Goal: Transaction & Acquisition: Purchase product/service

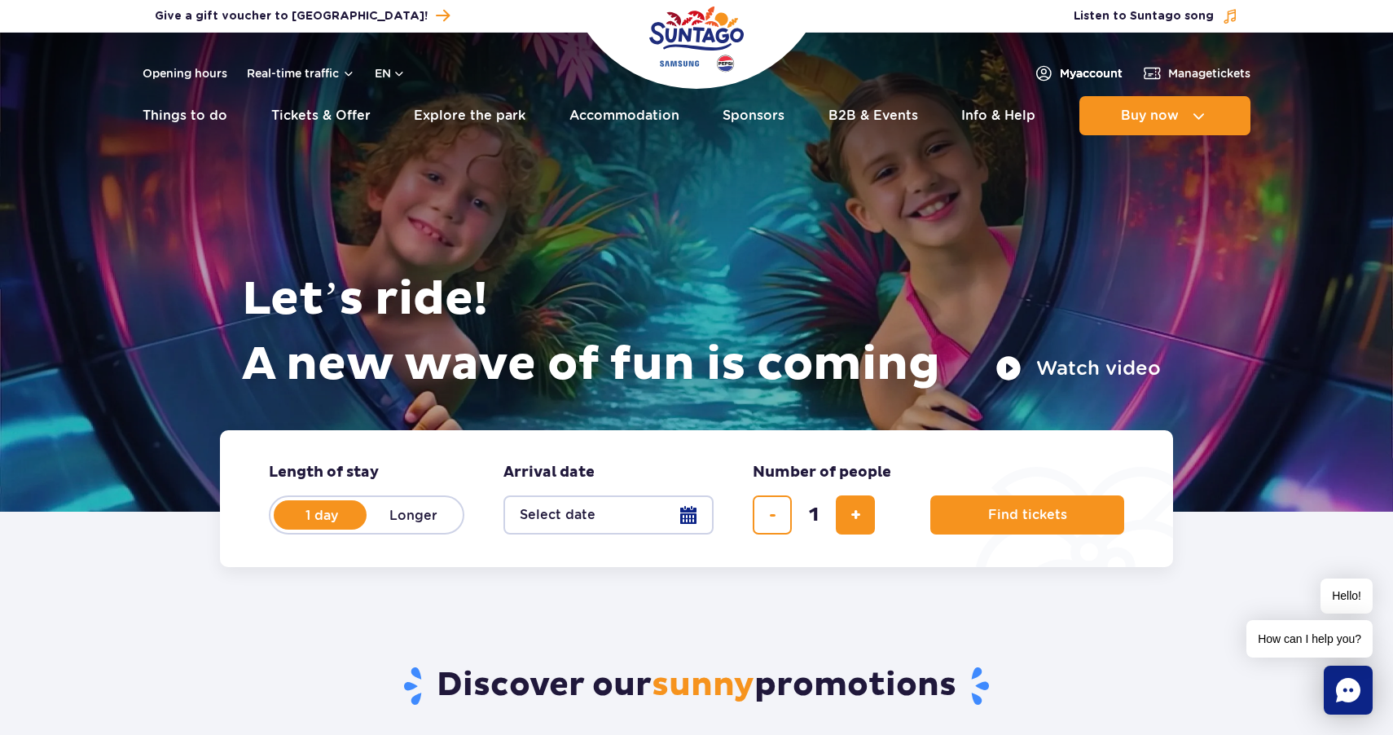
click at [1091, 66] on span "My account" at bounding box center [1091, 73] width 63 height 16
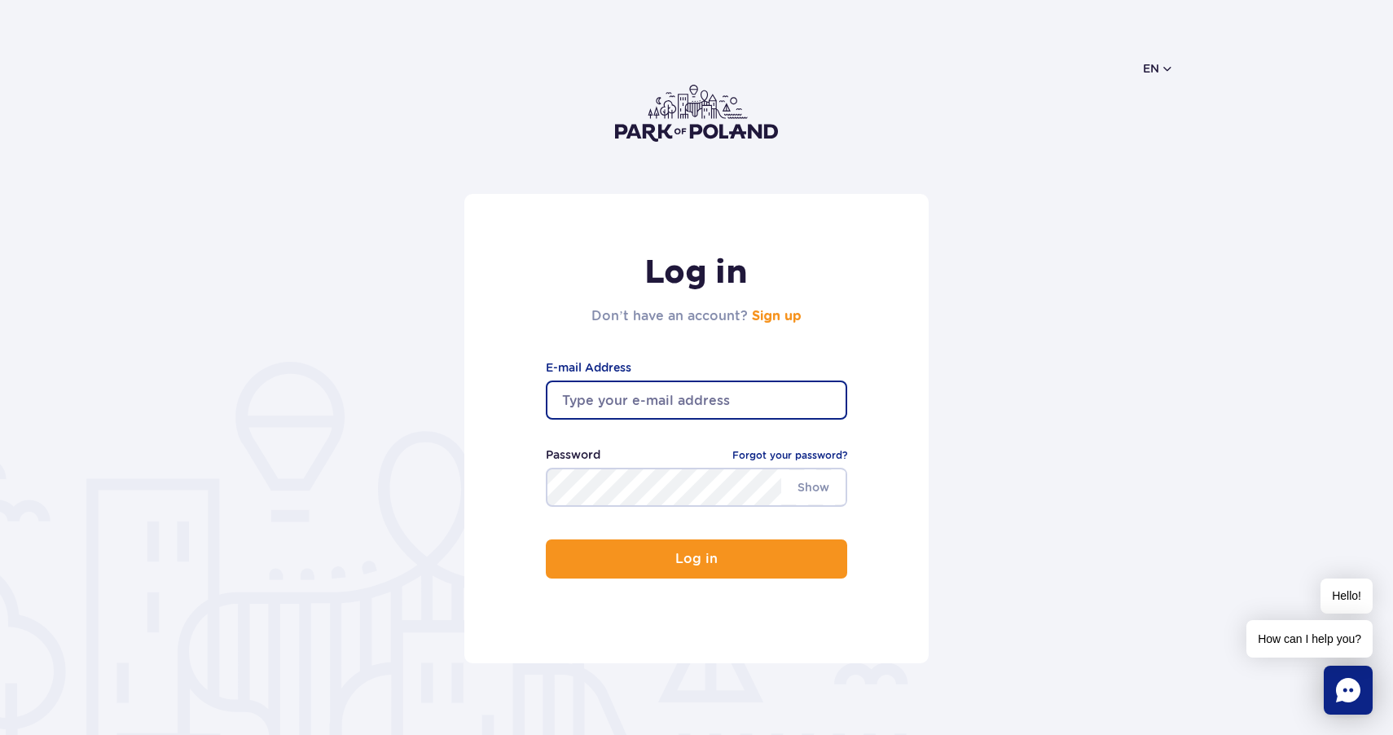
click at [667, 402] on input "email" at bounding box center [696, 399] width 301 height 39
type input "viktory.perfect29@gmail.com"
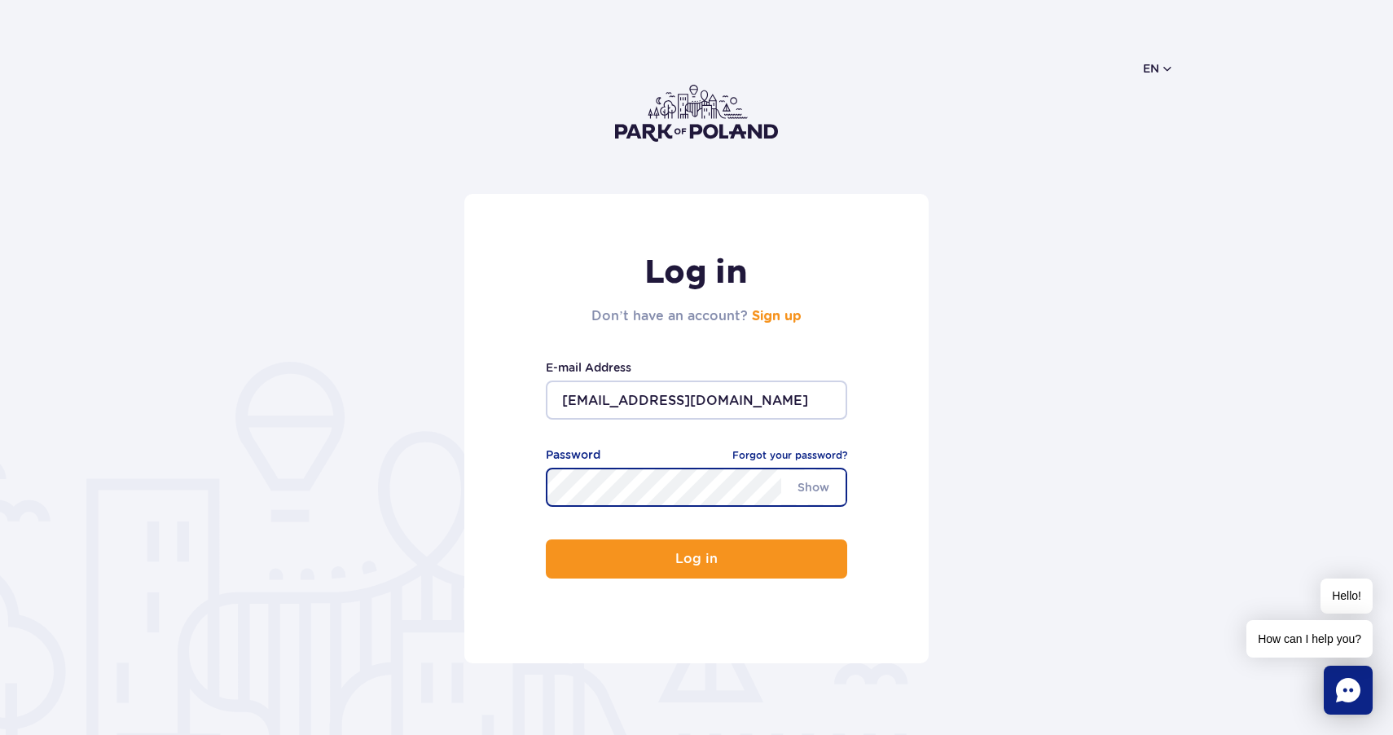
click at [546, 539] on button "Log in" at bounding box center [696, 558] width 301 height 39
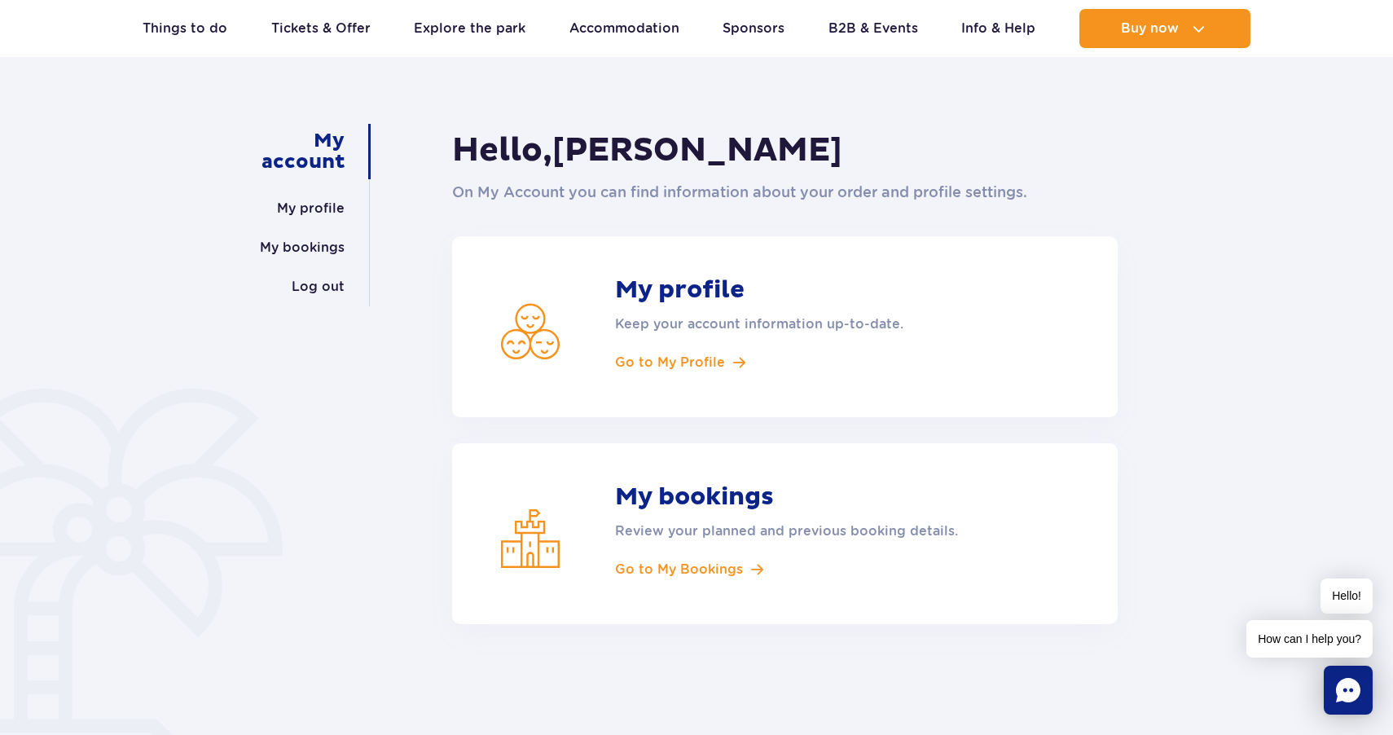
scroll to position [112, 0]
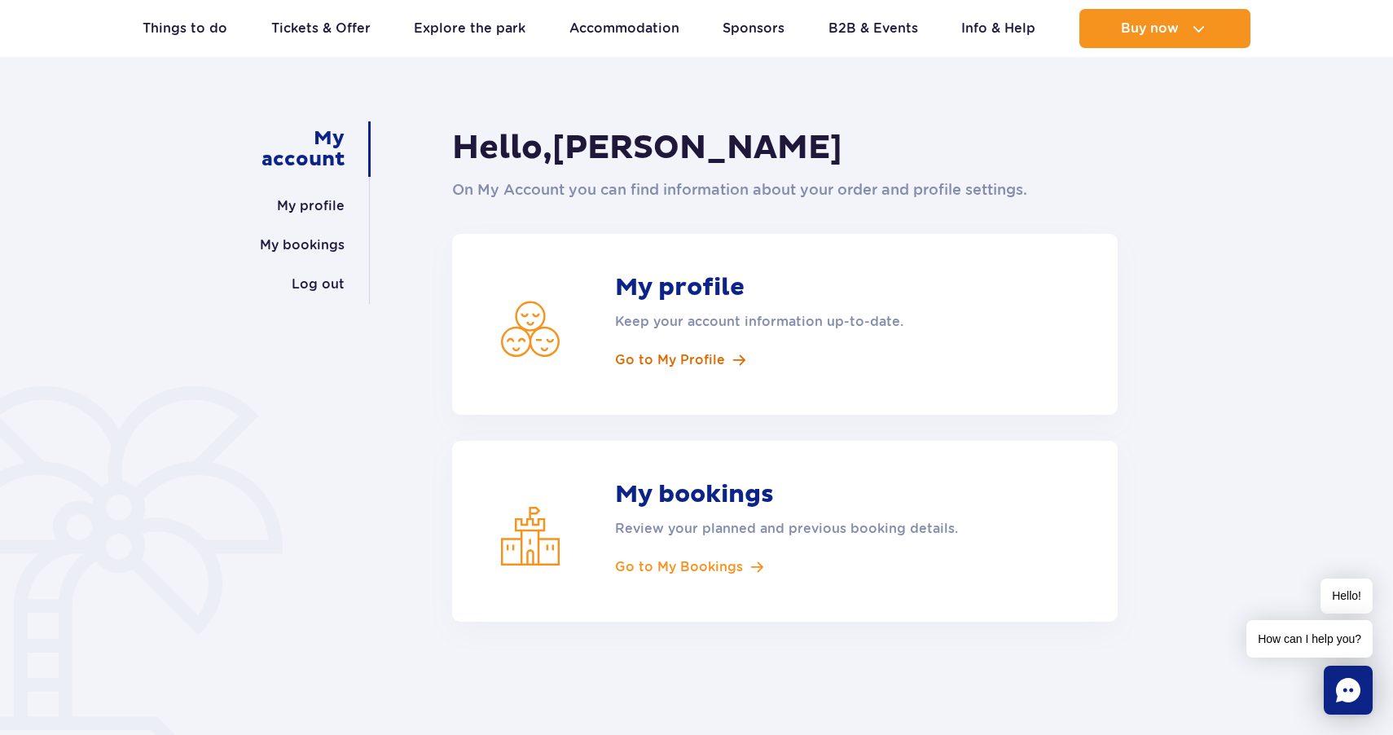
click at [652, 358] on span "Go to My Profile" at bounding box center [670, 360] width 110 height 18
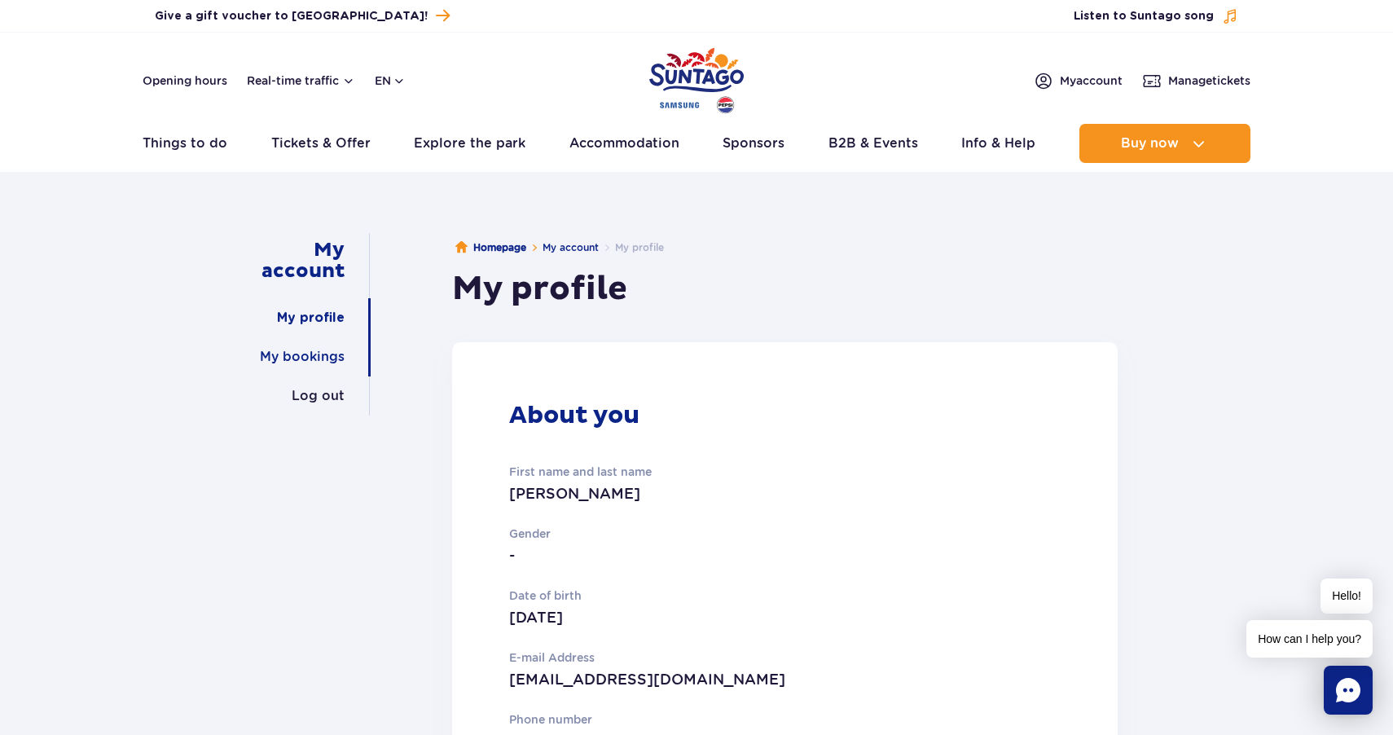
click at [321, 355] on link "My bookings" at bounding box center [302, 356] width 85 height 39
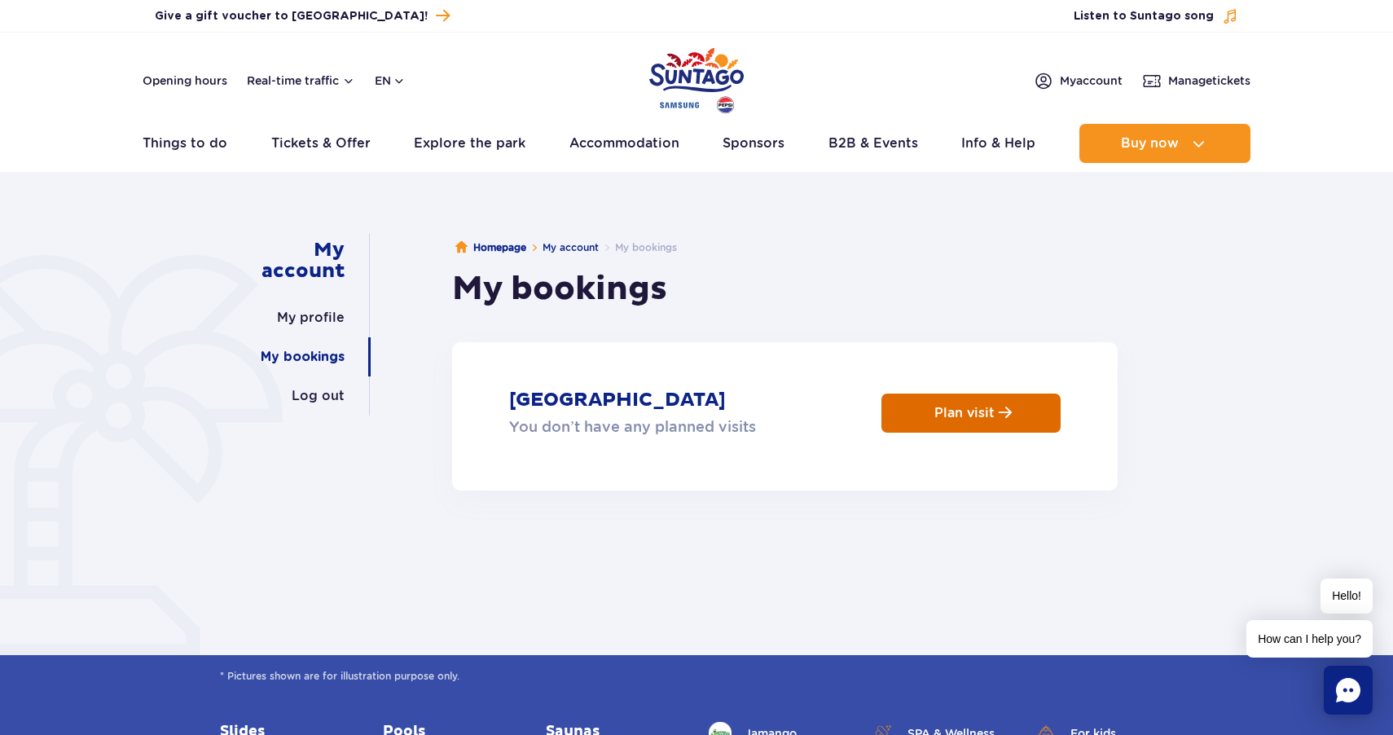
click at [970, 409] on p "Plan visit" at bounding box center [964, 412] width 60 height 15
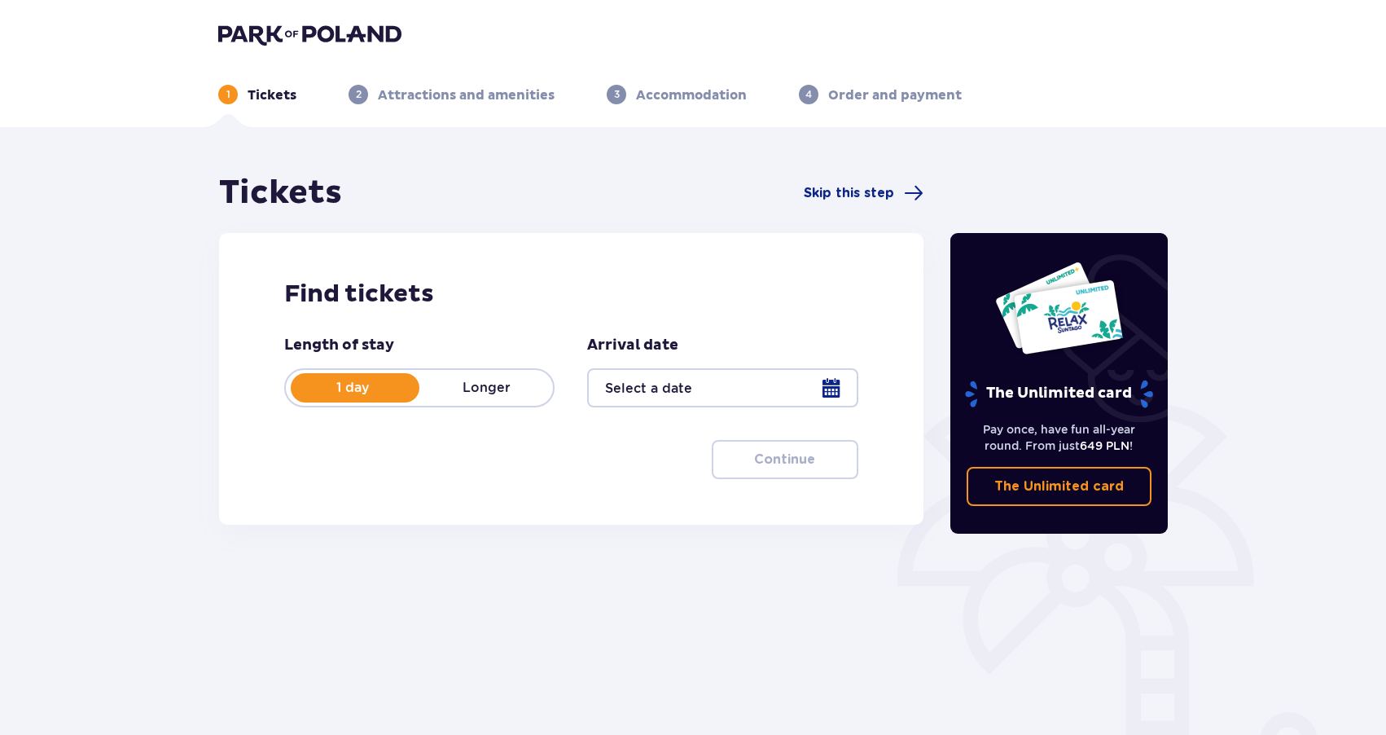
click at [749, 394] on div at bounding box center [722, 387] width 270 height 39
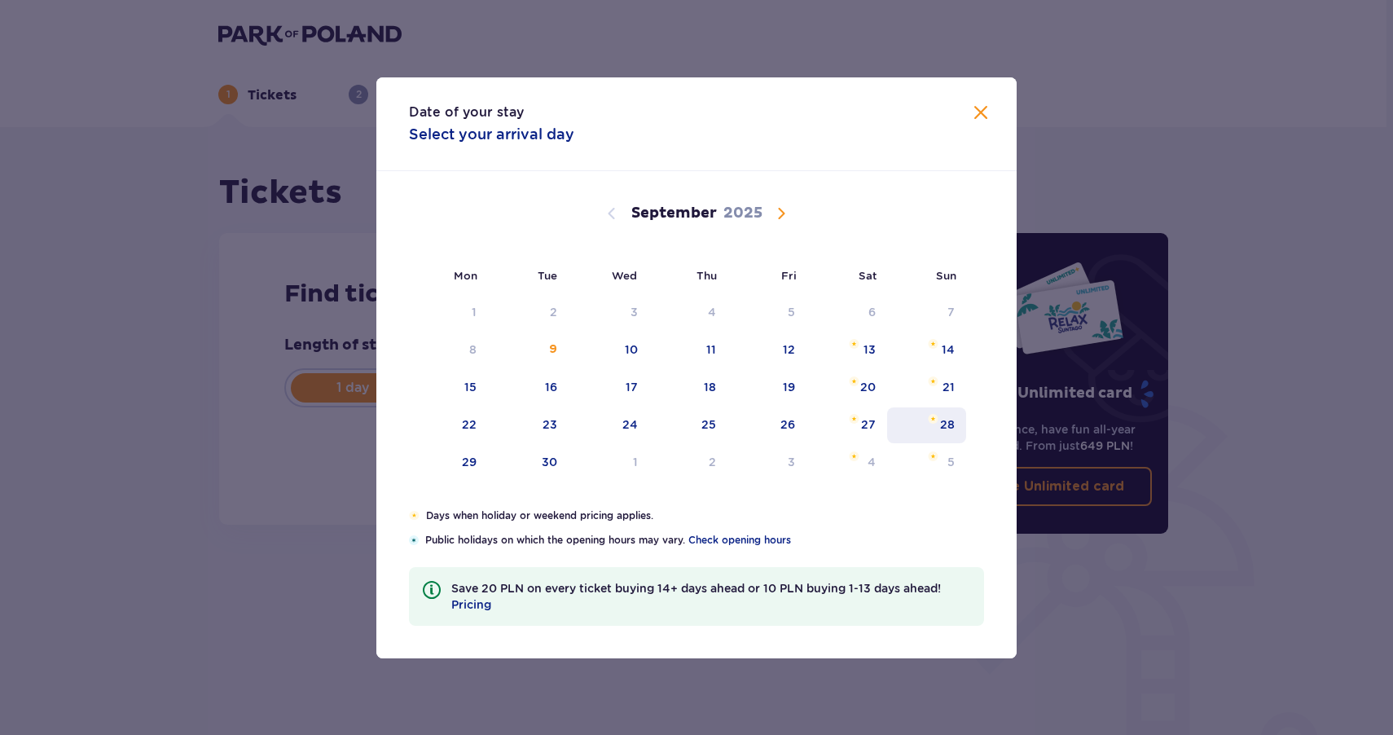
click at [954, 418] on div "28" at bounding box center [947, 424] width 15 height 16
type input "28.09.25"
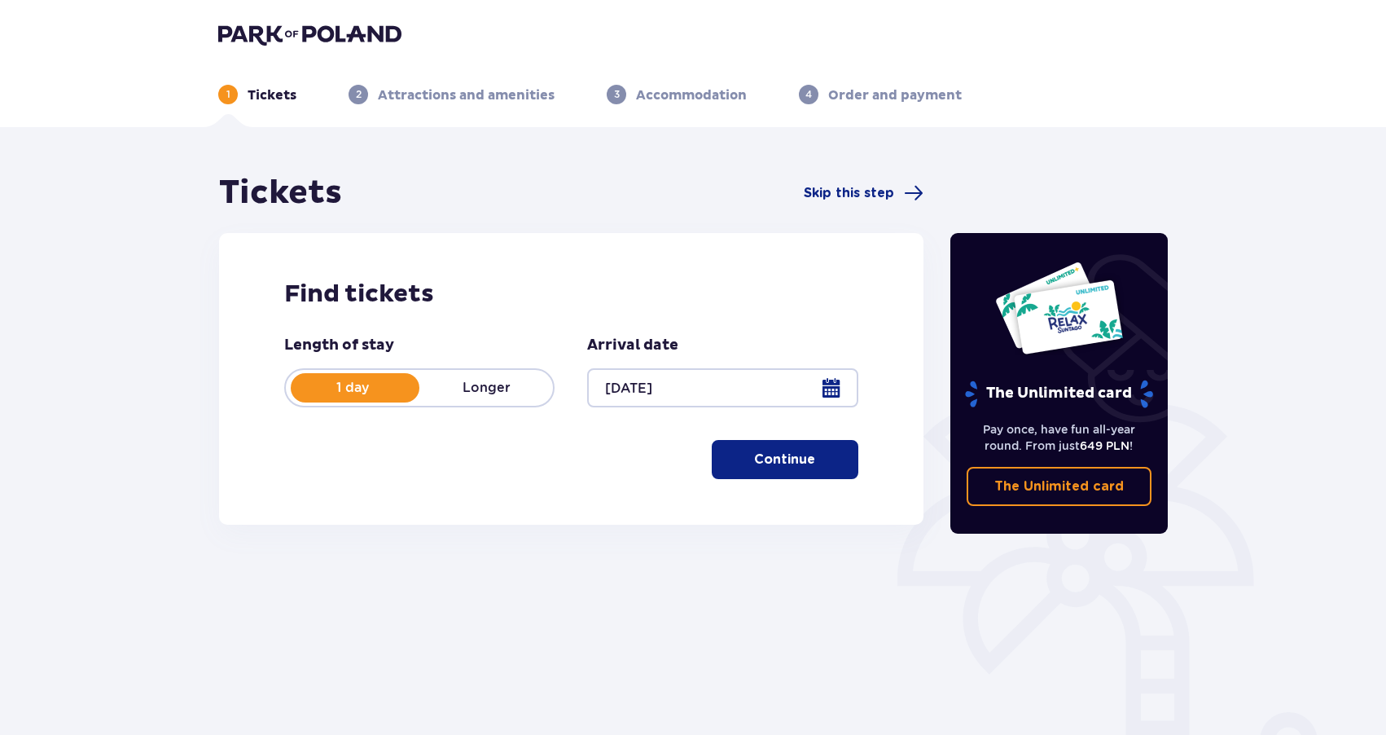
click at [784, 451] on p "Continue" at bounding box center [784, 459] width 61 height 18
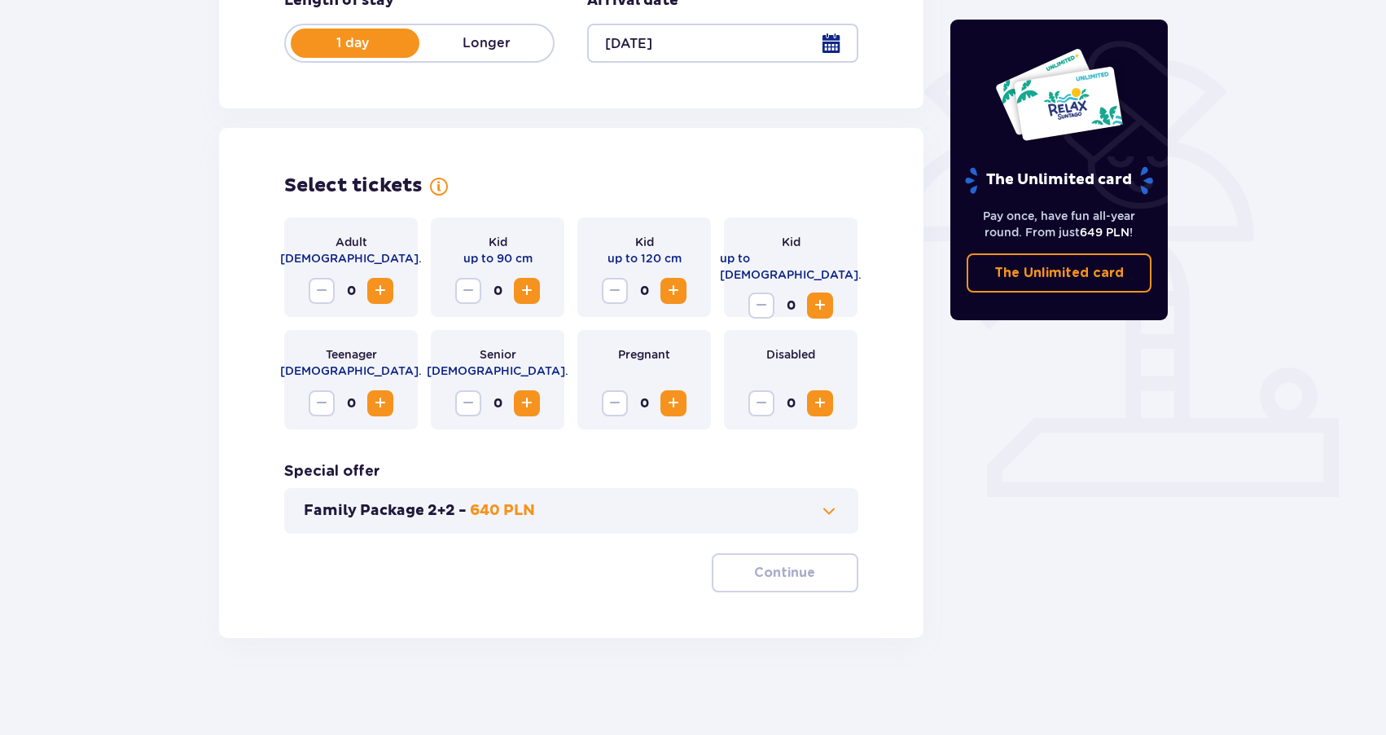
scroll to position [345, 0]
click at [736, 514] on button "Family Package 2+2 - 640 PLN" at bounding box center [571, 510] width 535 height 20
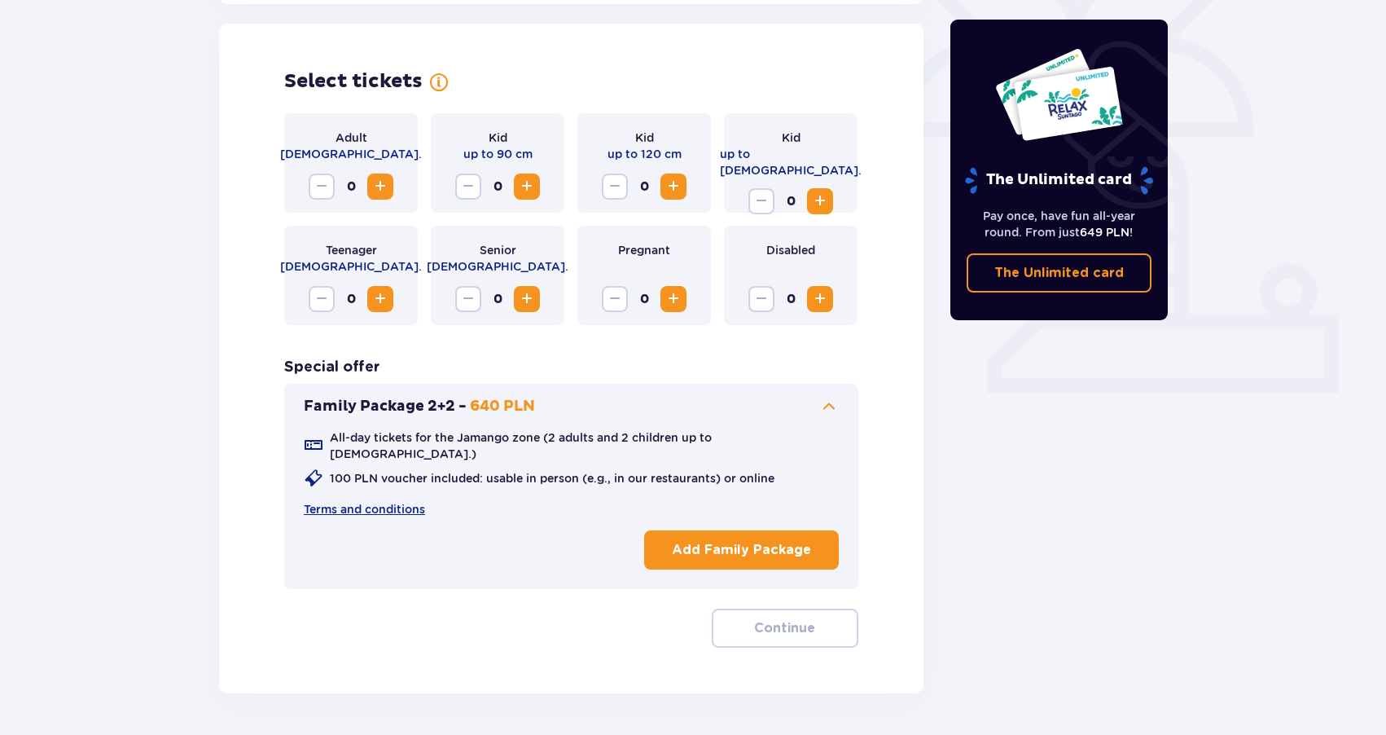
scroll to position [453, 0]
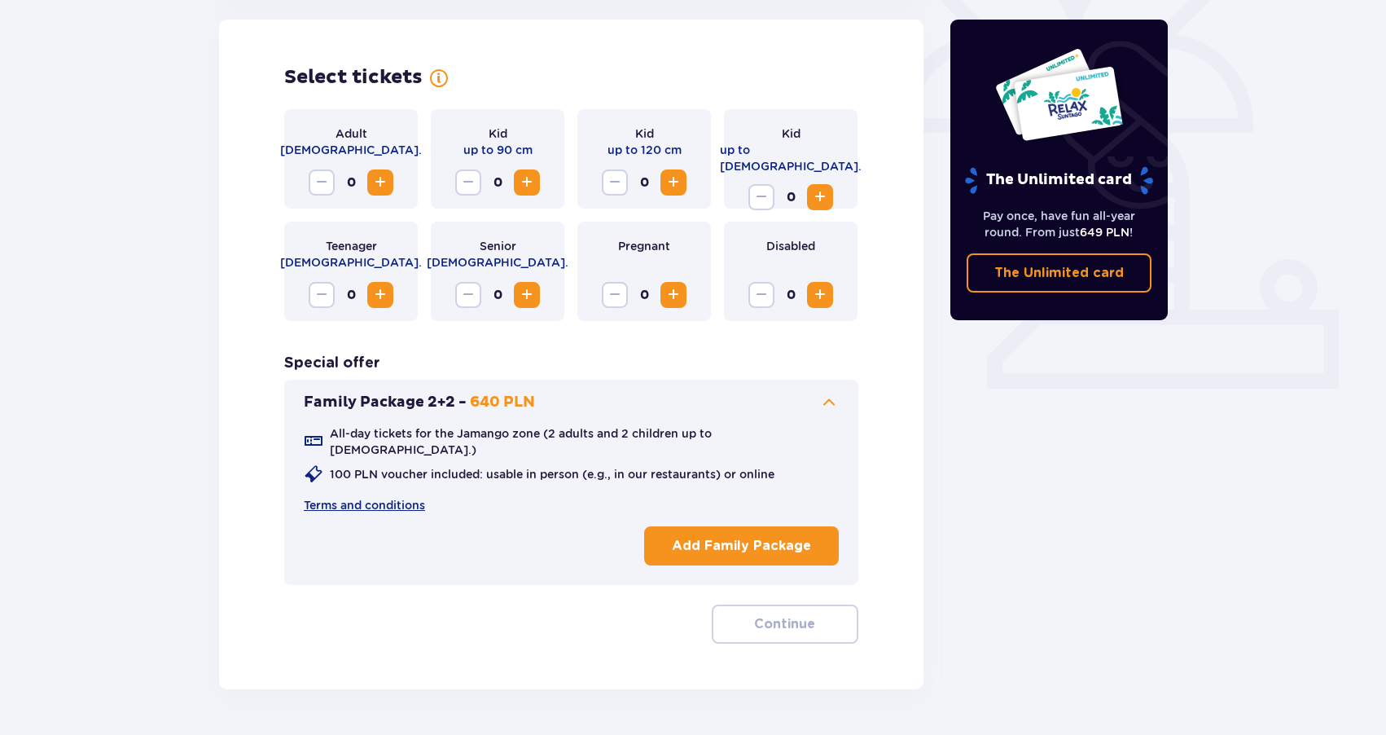
click at [740, 526] on button "Add Family Package" at bounding box center [741, 545] width 195 height 39
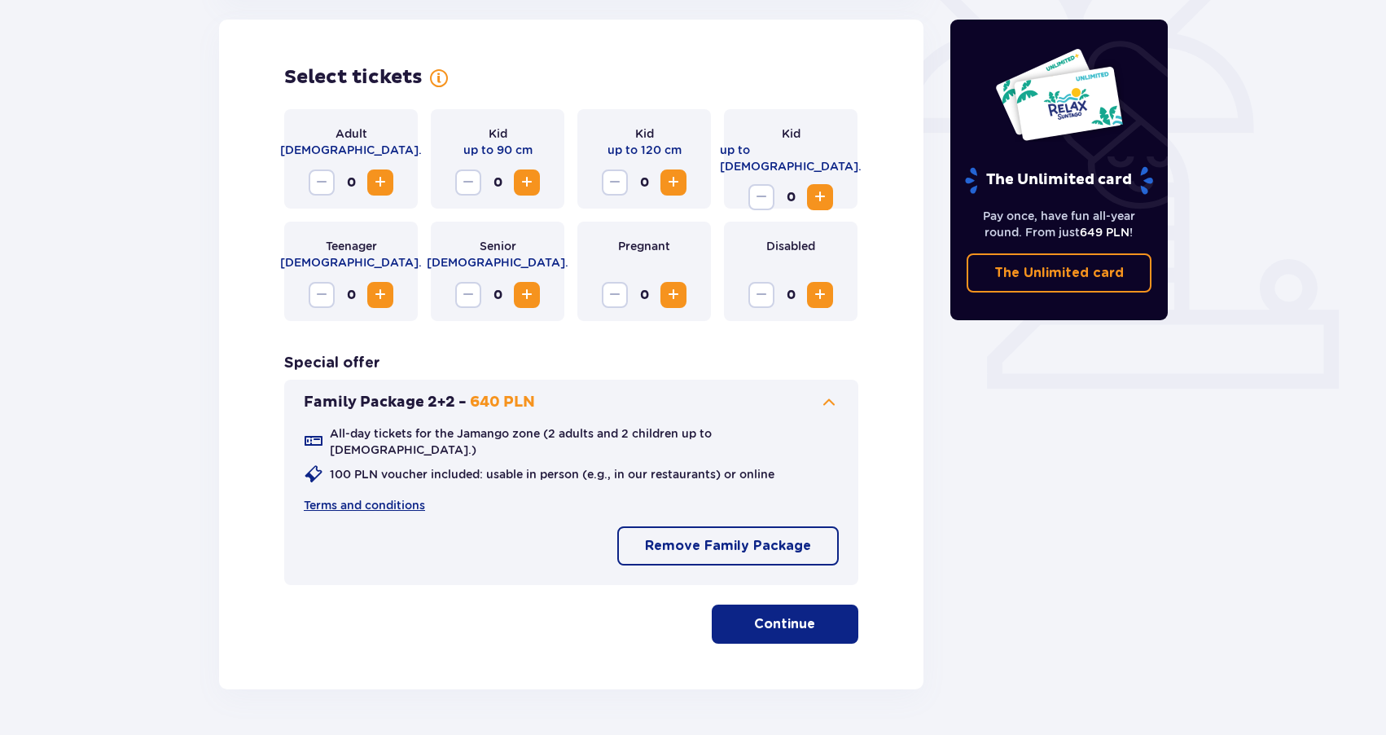
click at [775, 615] on p "Continue" at bounding box center [784, 624] width 61 height 18
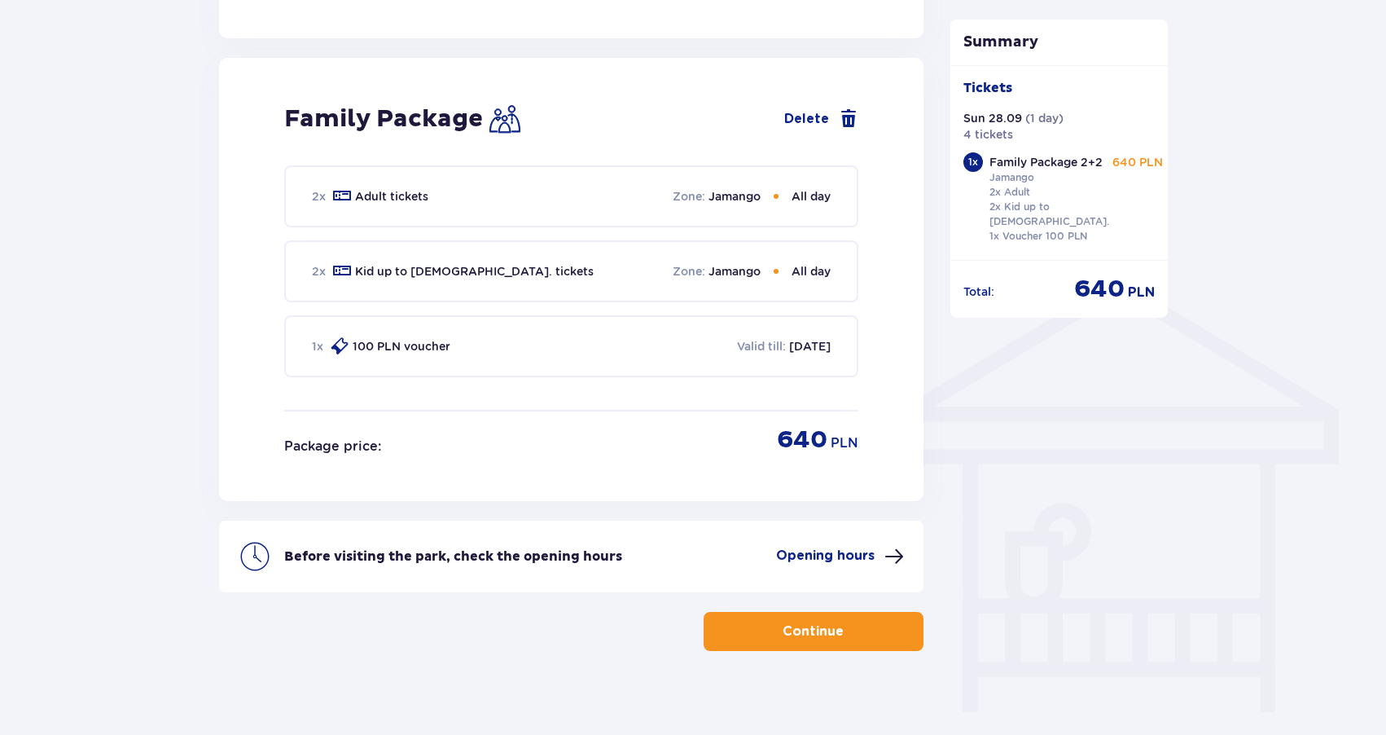
scroll to position [1046, 0]
click at [854, 621] on span "button" at bounding box center [847, 631] width 20 height 20
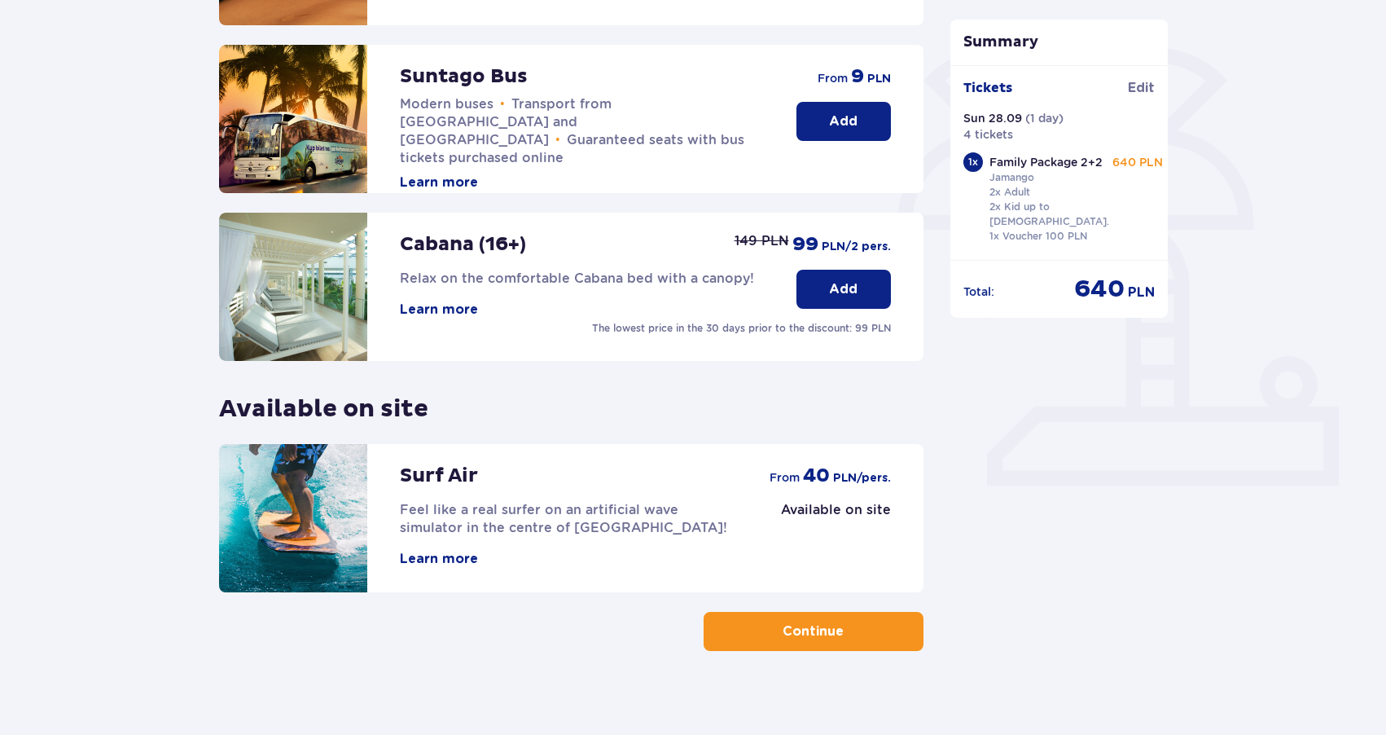
scroll to position [370, 0]
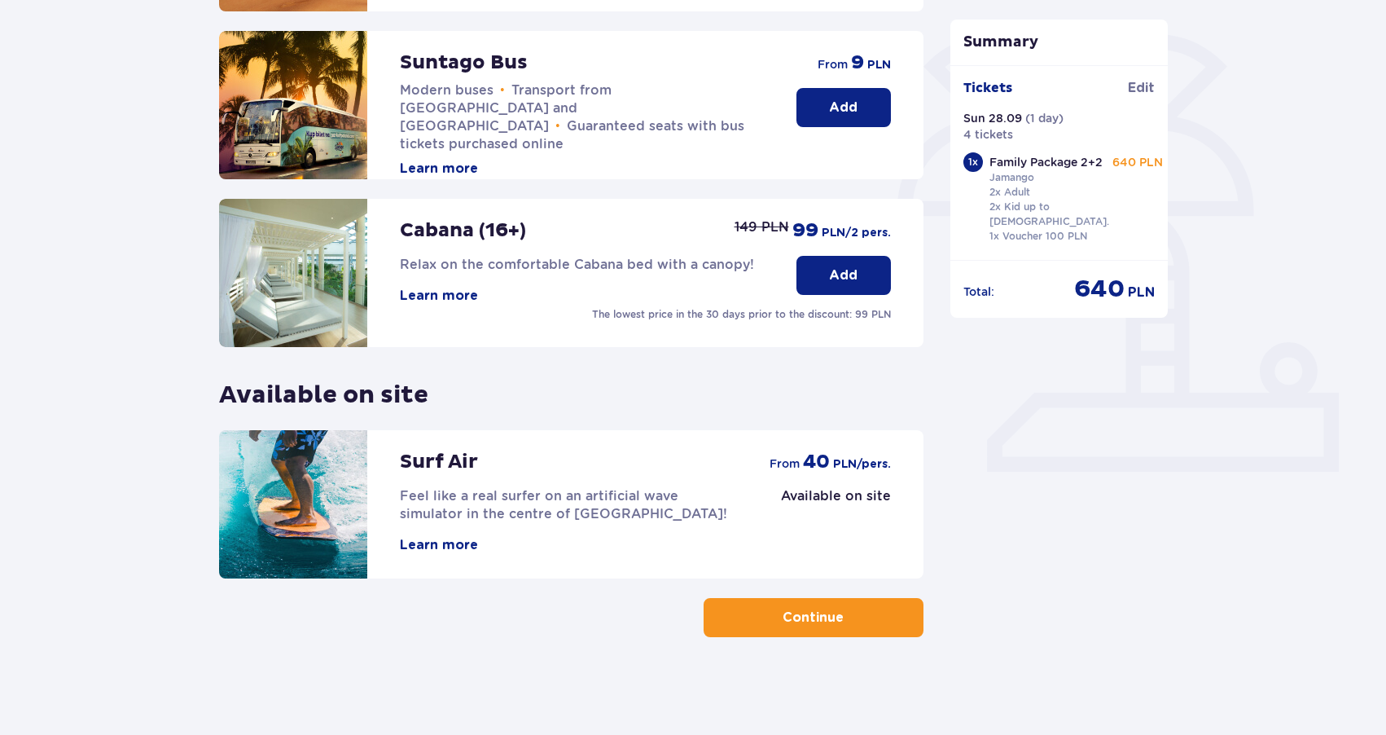
click at [880, 620] on button "Continue" at bounding box center [814, 617] width 220 height 39
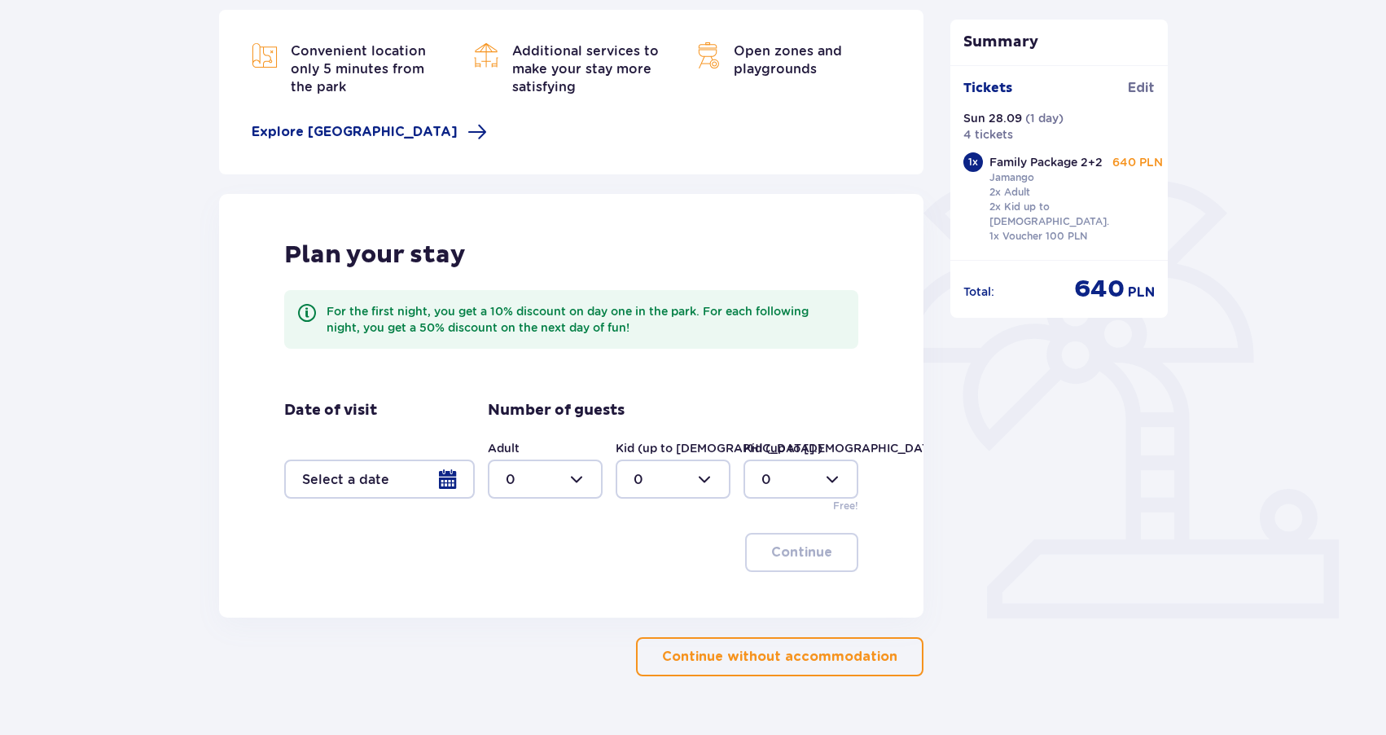
click at [867, 644] on button "Continue without accommodation" at bounding box center [780, 656] width 288 height 39
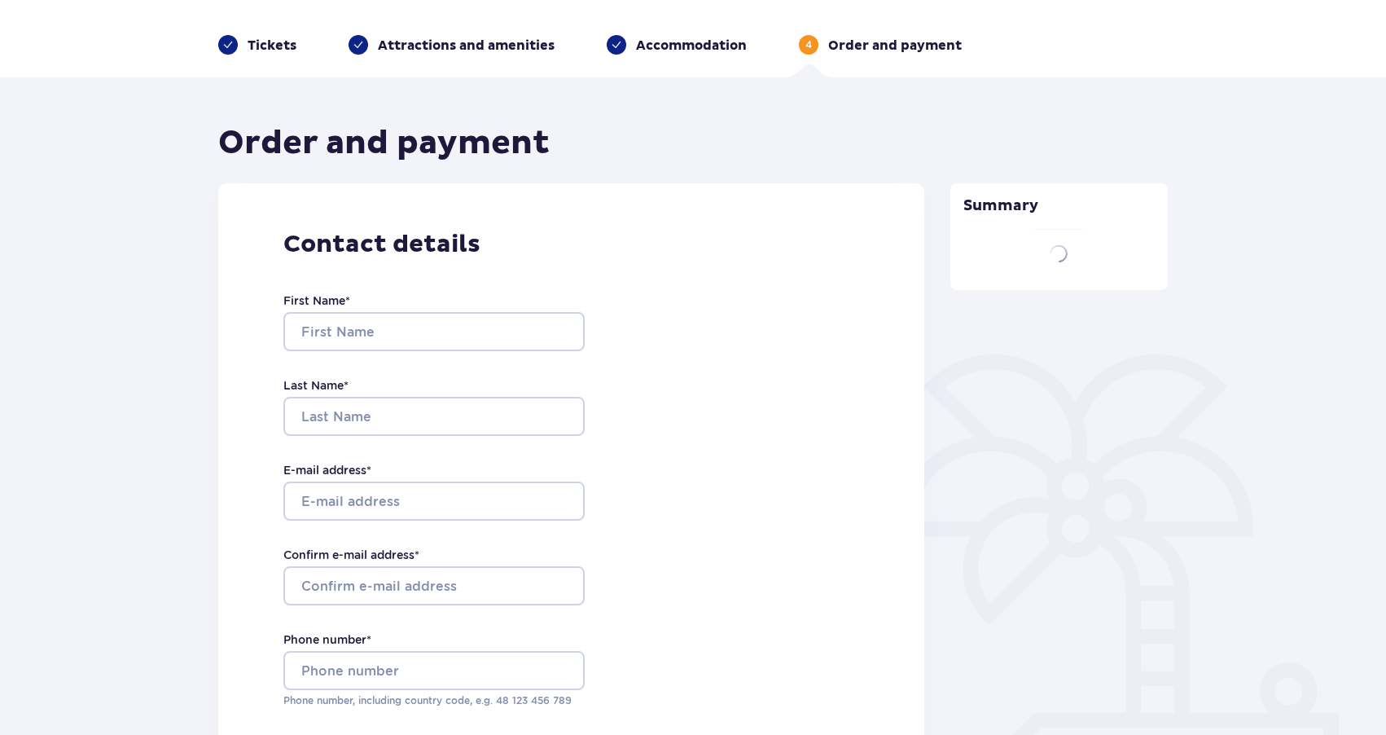
type input "Viktoryia"
type input "Zhuk"
type input "viktory.perfect29@gmail.com"
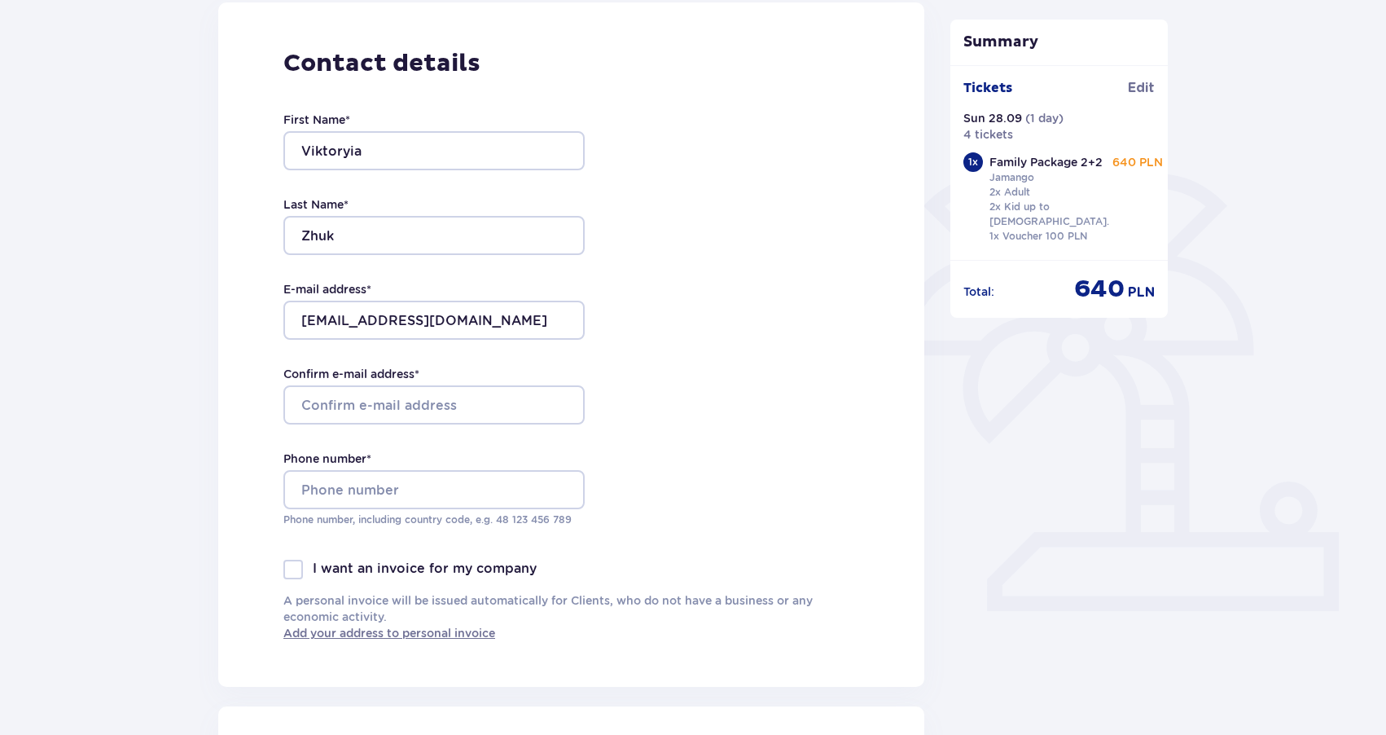
scroll to position [237, 0]
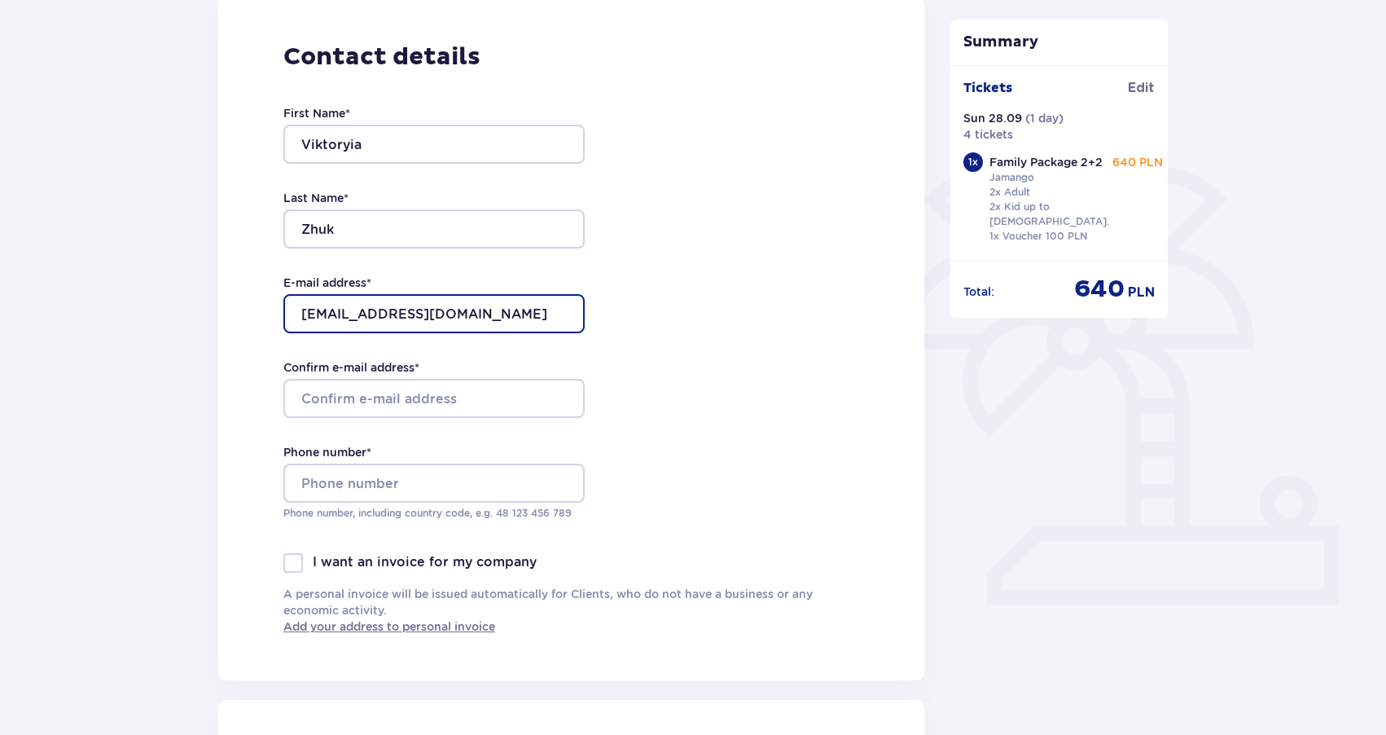
click at [521, 310] on input "viktory.perfect29@gmail.com" at bounding box center [433, 313] width 301 height 39
drag, startPoint x: 525, startPoint y: 310, endPoint x: 290, endPoint y: 309, distance: 234.6
click at [289, 309] on input "viktory.perfect29@gmail.com" at bounding box center [433, 313] width 301 height 39
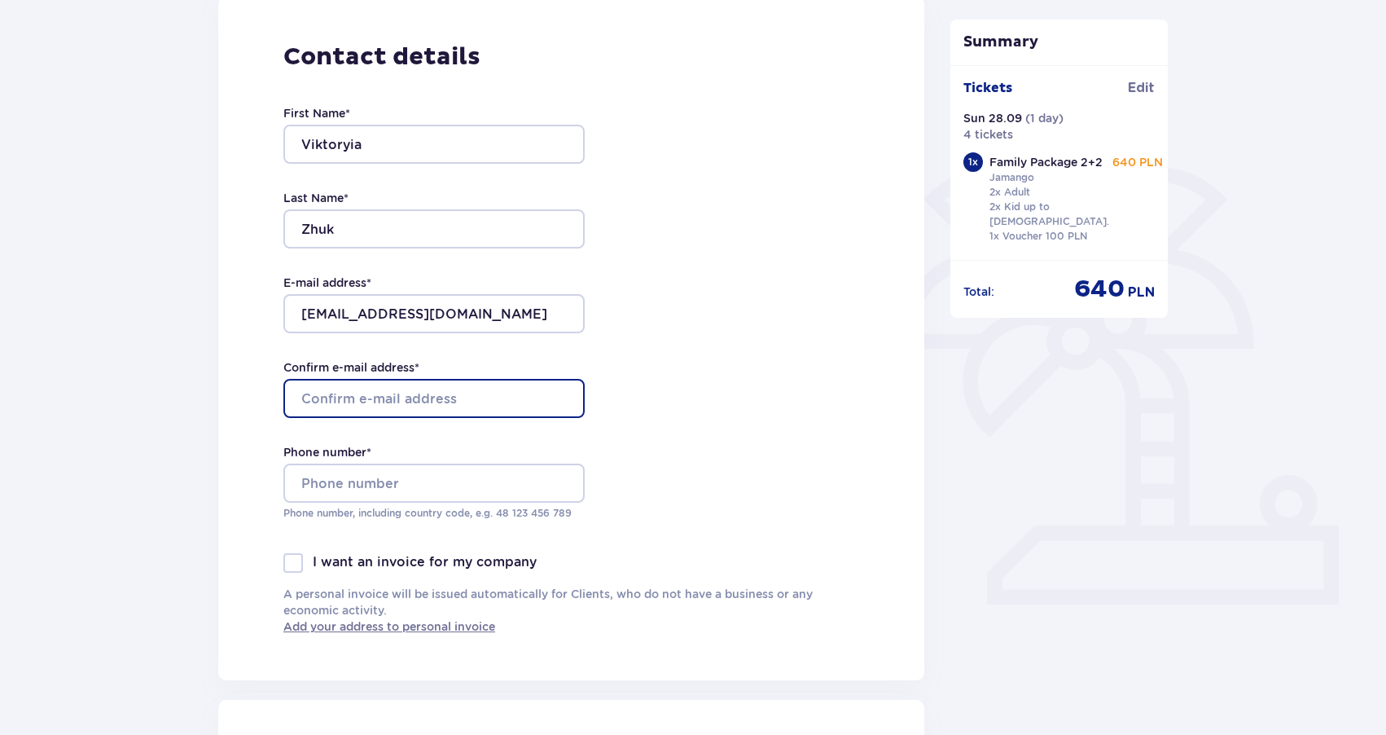
click at [324, 395] on input "Confirm e-mail address *" at bounding box center [433, 398] width 301 height 39
paste input "viktory.perfect29@gmail.com"
type input "viktory.perfect29@gmail.com"
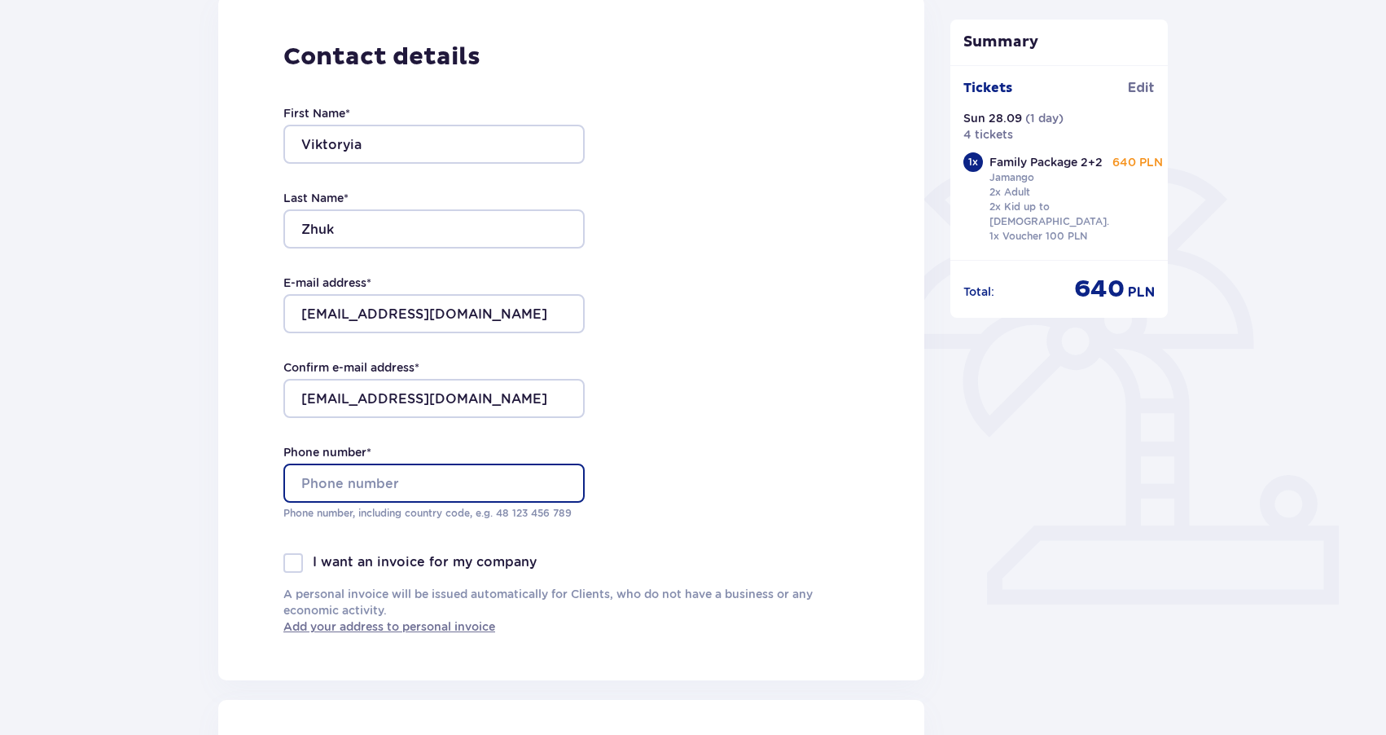
click at [325, 484] on input "Phone number *" at bounding box center [433, 482] width 301 height 39
type input "451548527"
click at [249, 532] on div "Contact details First Name * Viktoryia Last Name * Zhuk E-mail address * viktor…" at bounding box center [571, 338] width 706 height 684
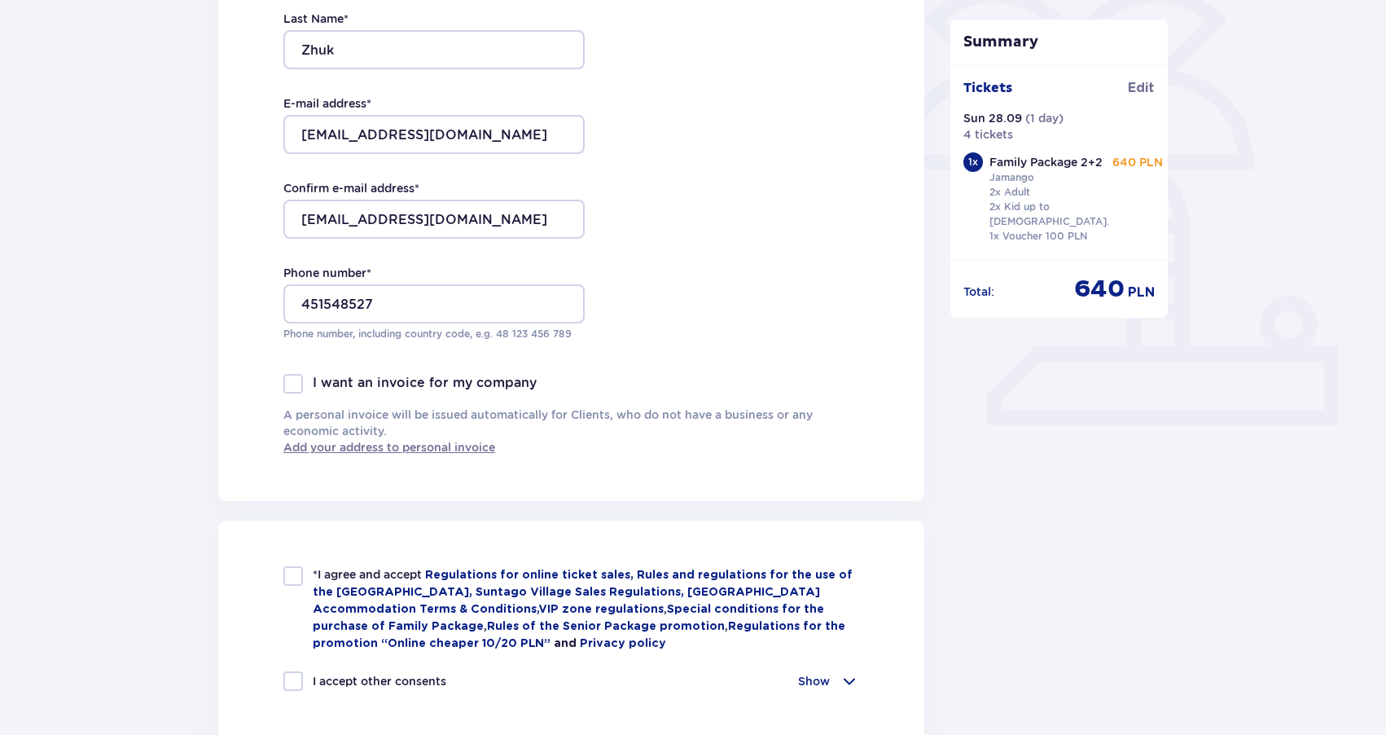
scroll to position [422, 0]
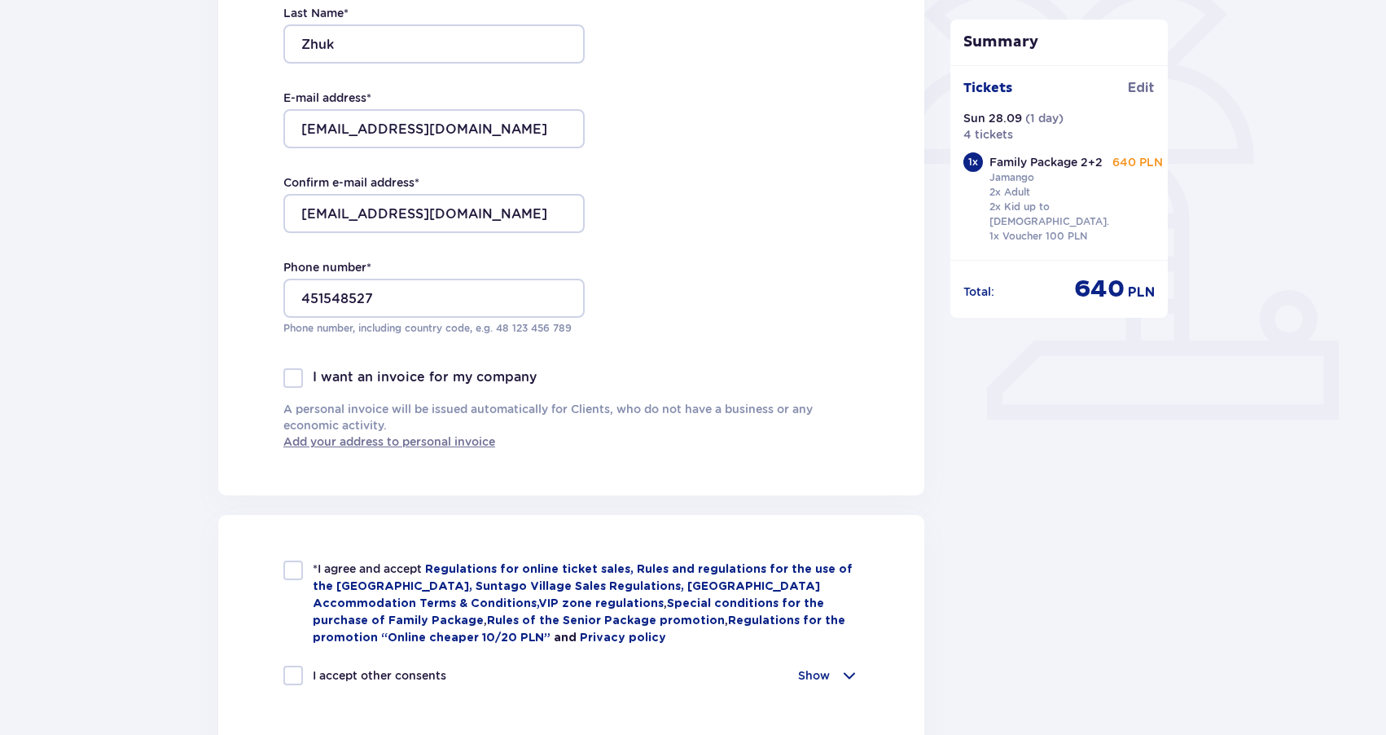
click at [287, 570] on div at bounding box center [293, 570] width 20 height 20
checkbox input "true"
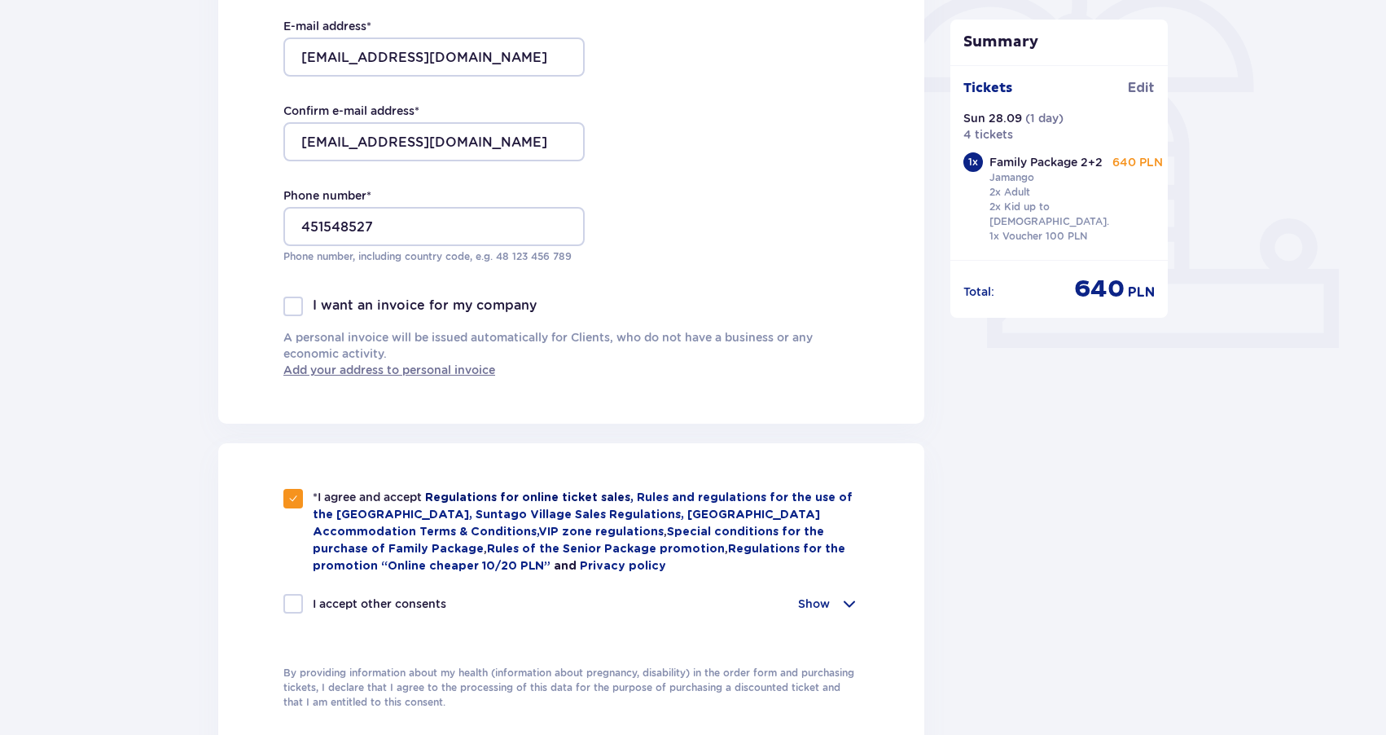
scroll to position [511, 0]
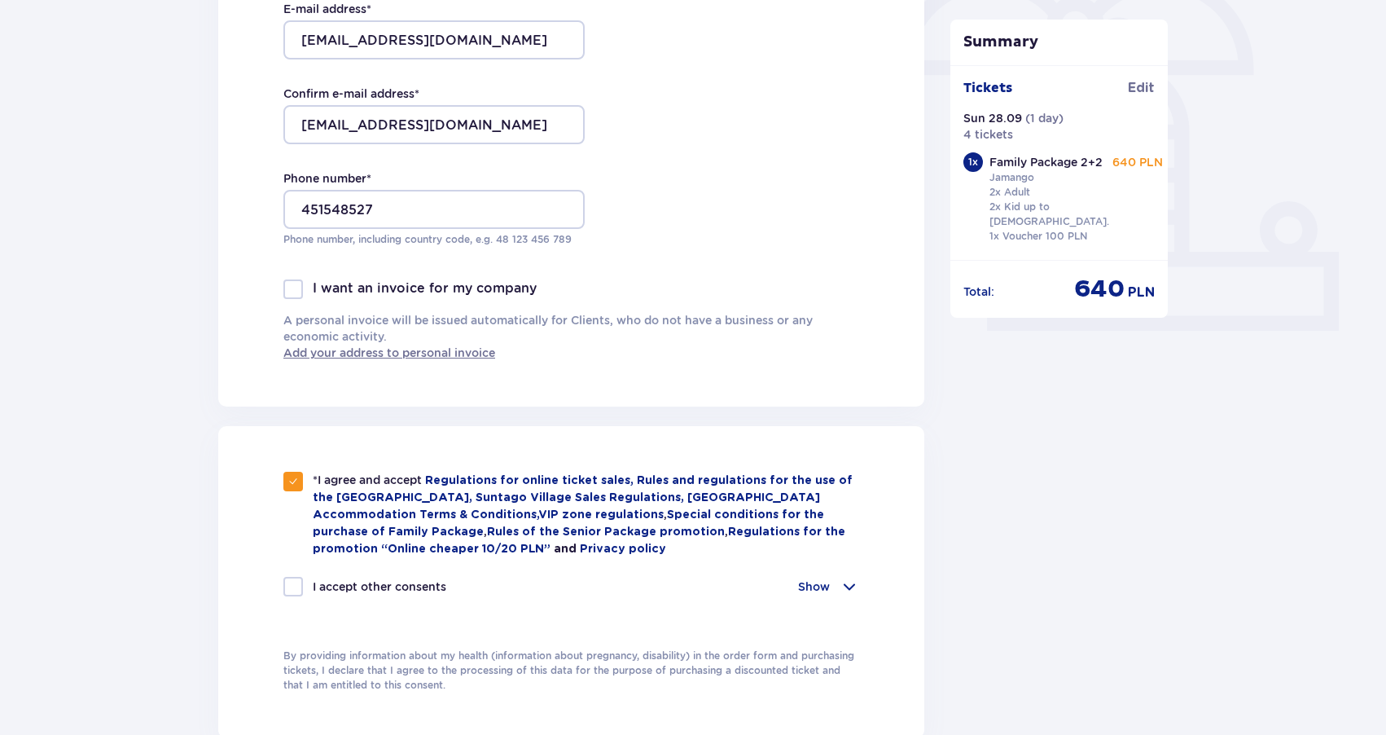
click at [828, 584] on p "Show" at bounding box center [814, 586] width 32 height 16
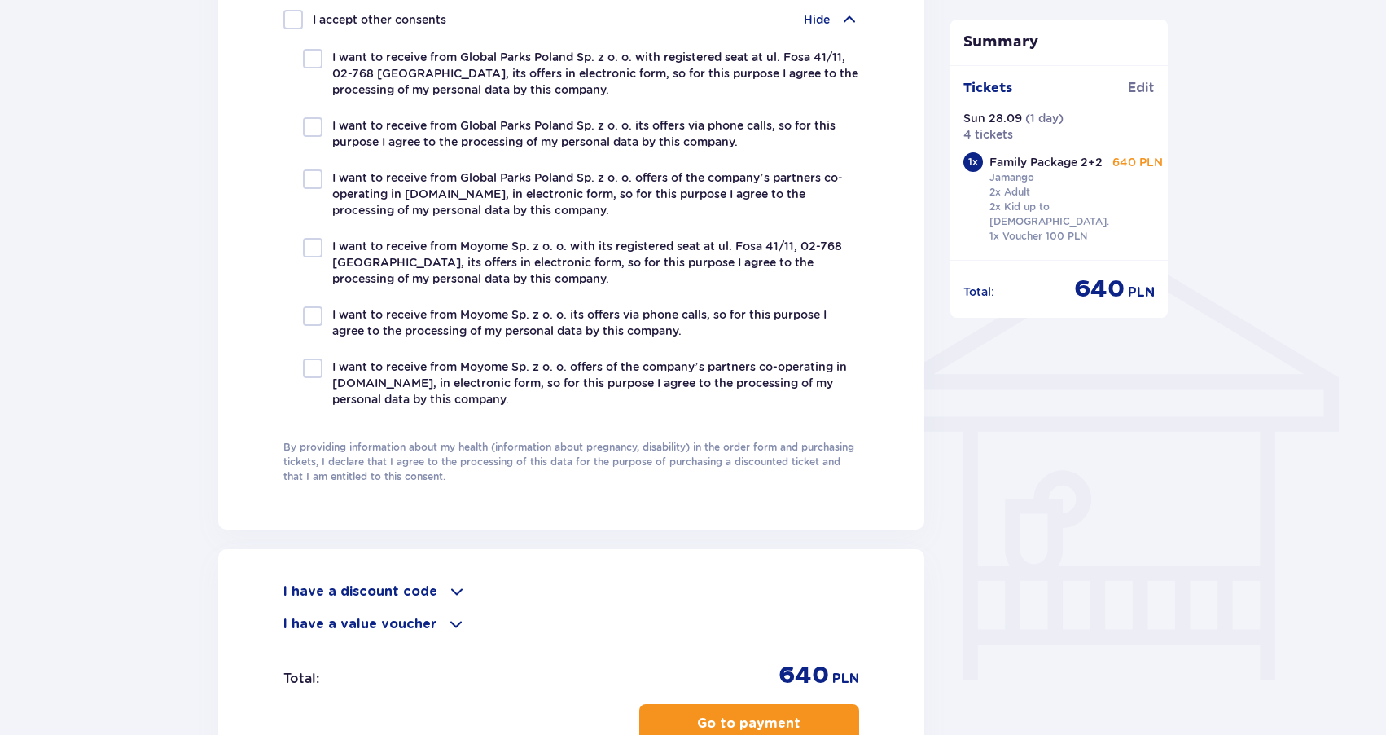
scroll to position [1082, 0]
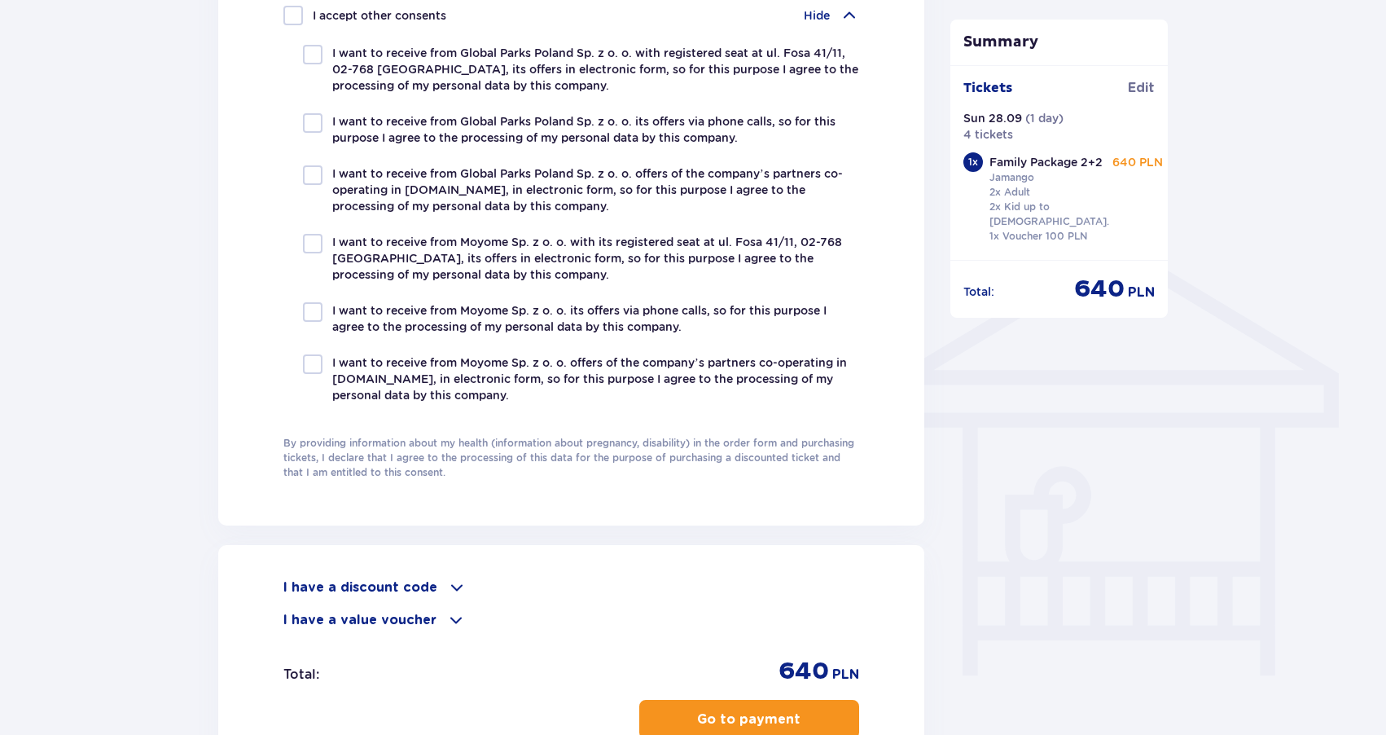
click at [447, 586] on span at bounding box center [457, 587] width 20 height 20
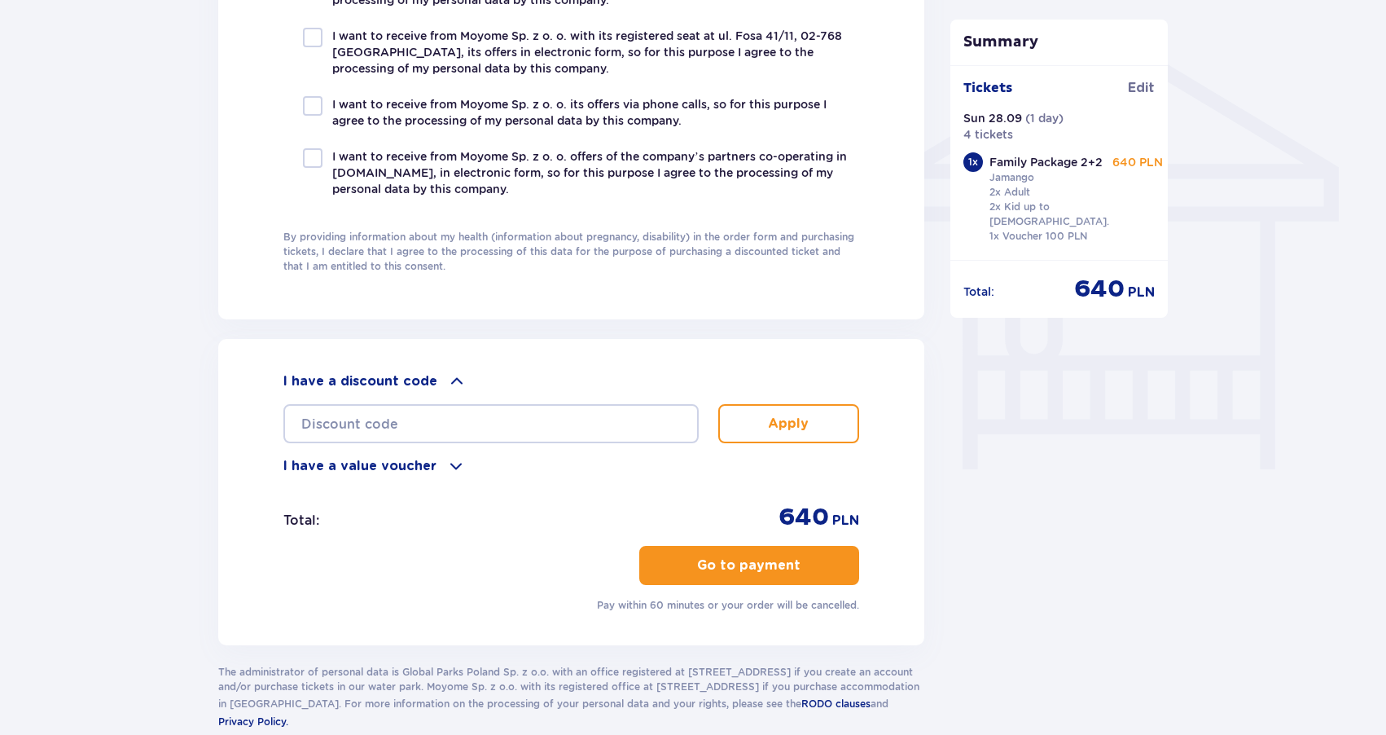
scroll to position [1295, 0]
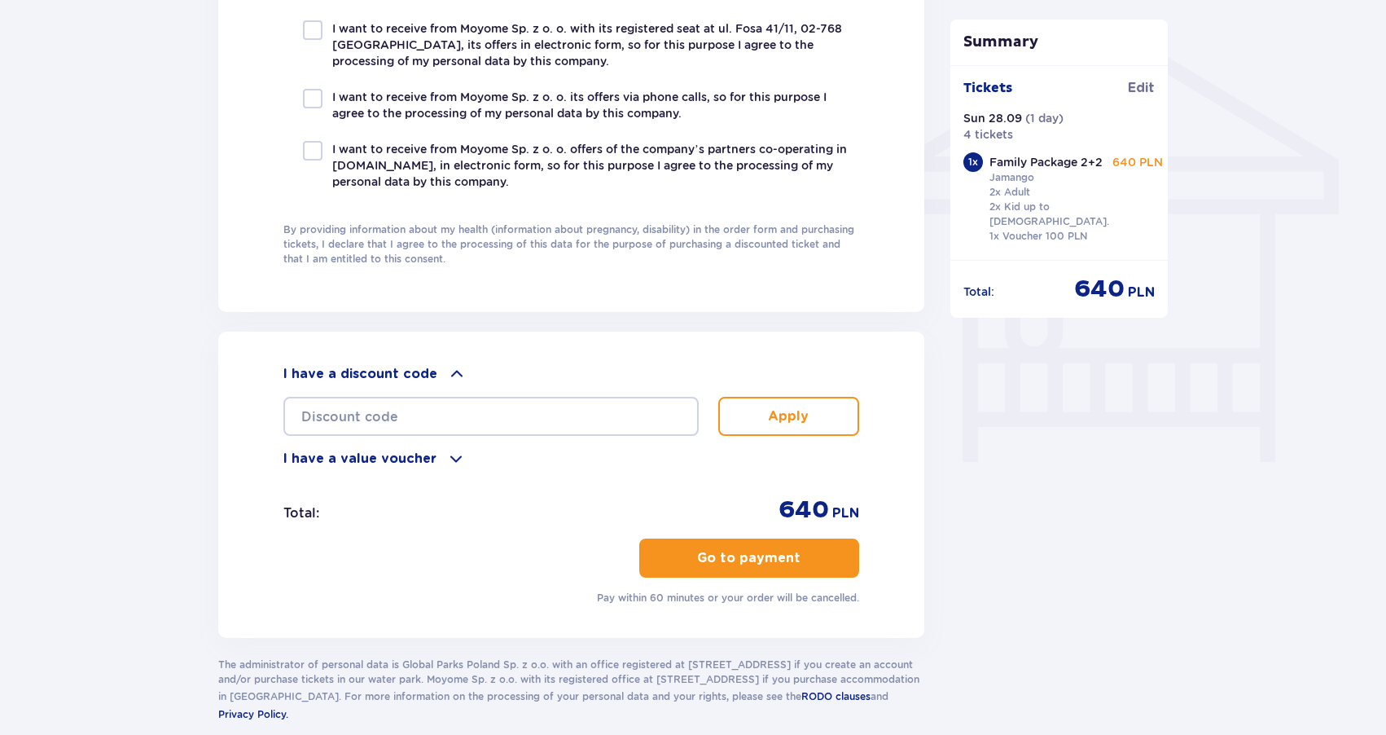
click at [825, 559] on button "Go to payment" at bounding box center [749, 557] width 220 height 39
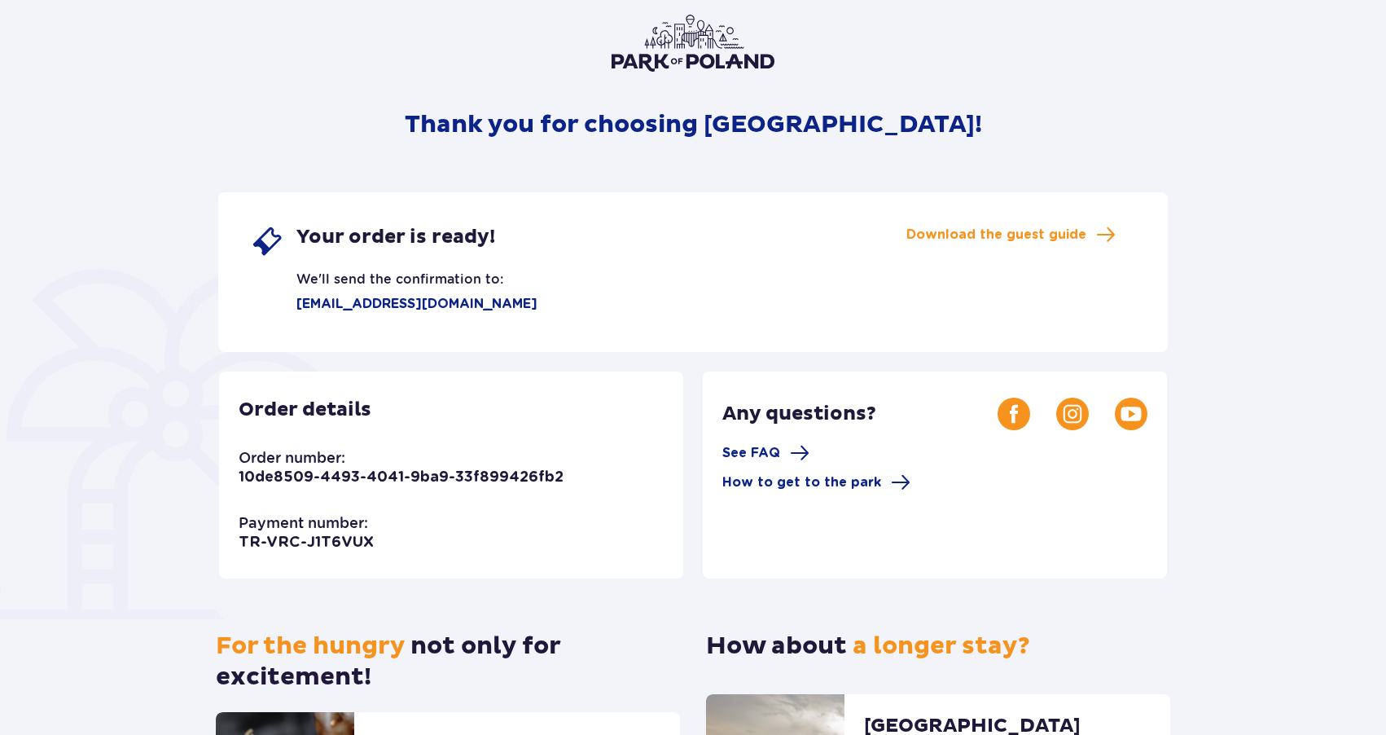
scroll to position [112, 0]
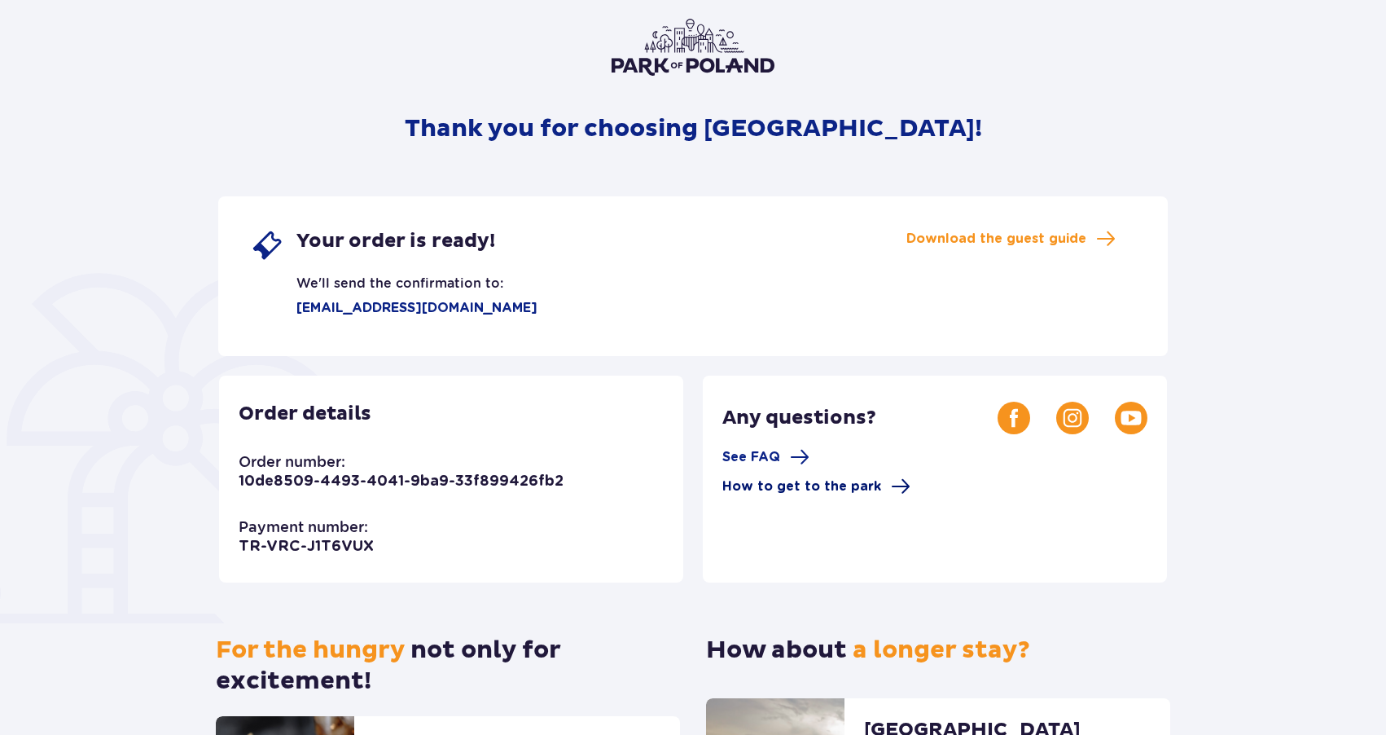
click at [850, 487] on span "How to get to the park" at bounding box center [801, 486] width 159 height 18
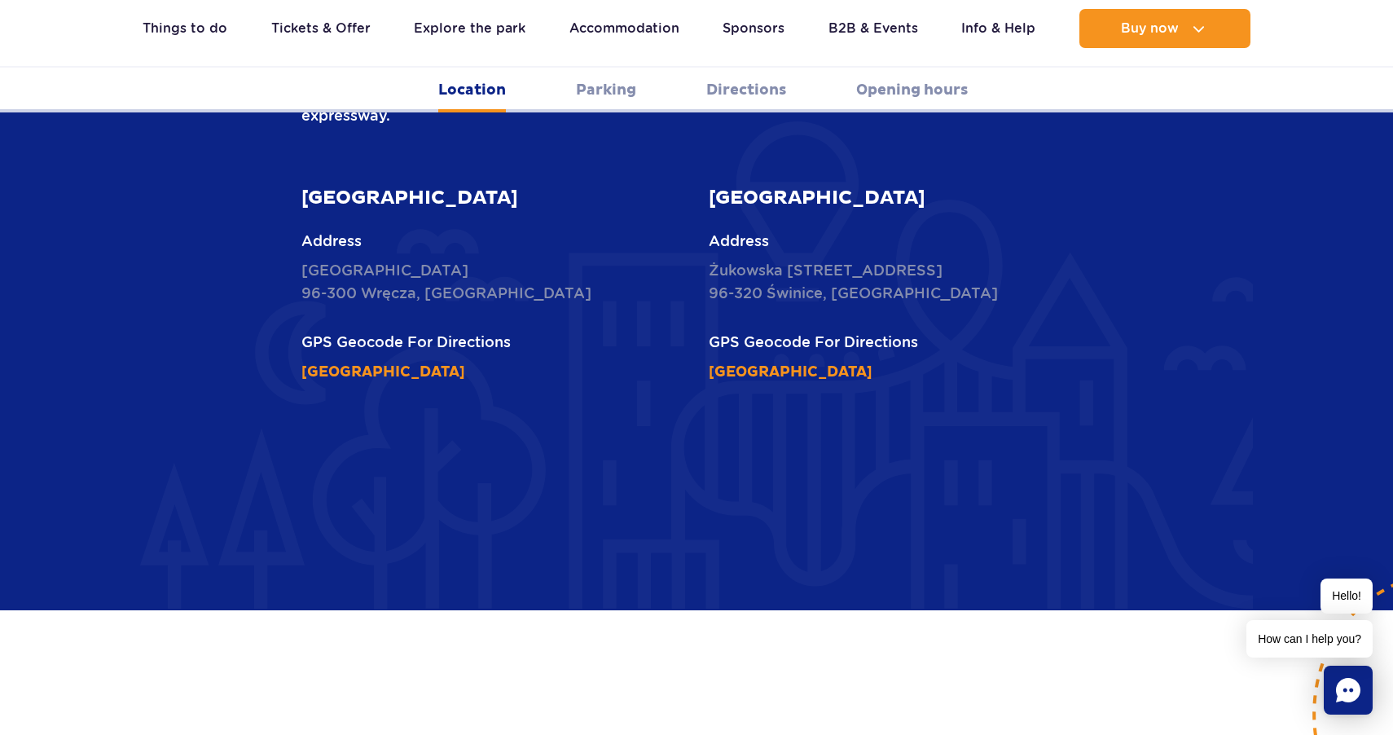
scroll to position [770, 0]
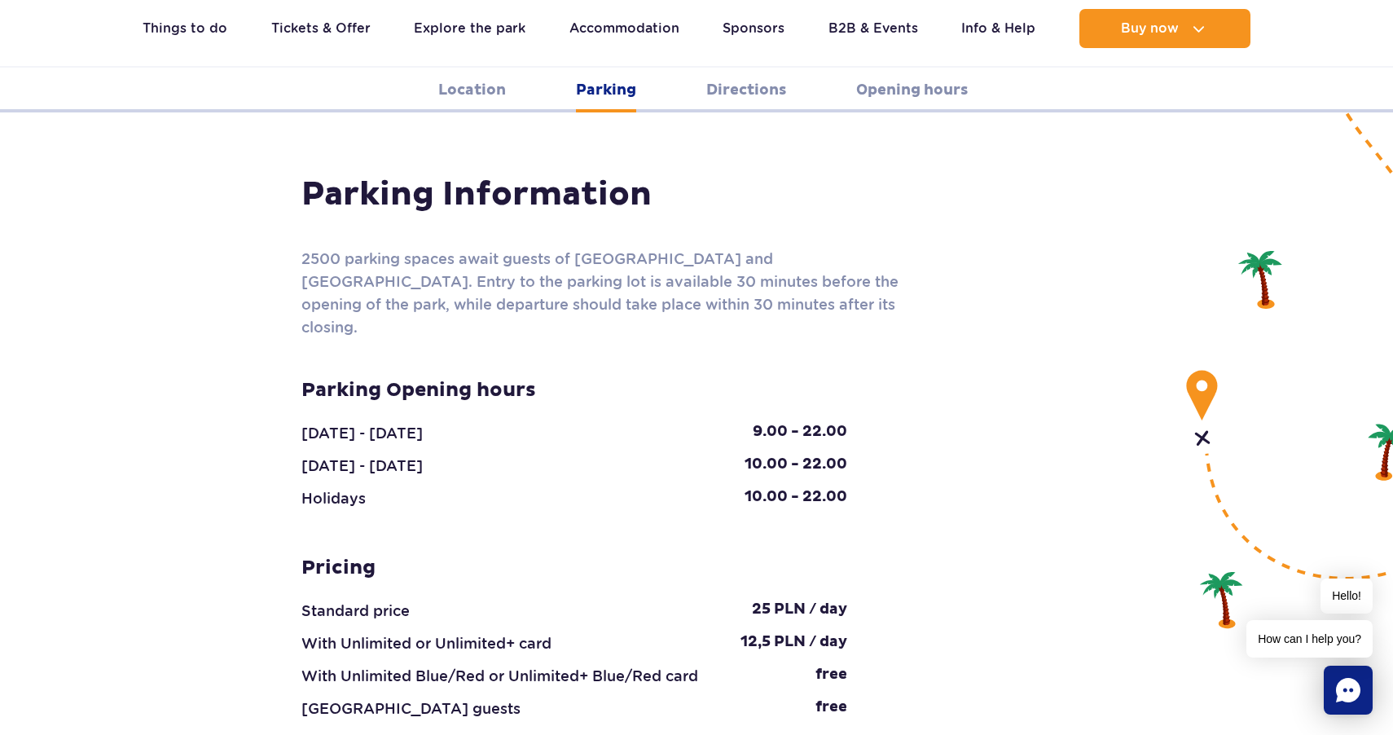
scroll to position [1451, 0]
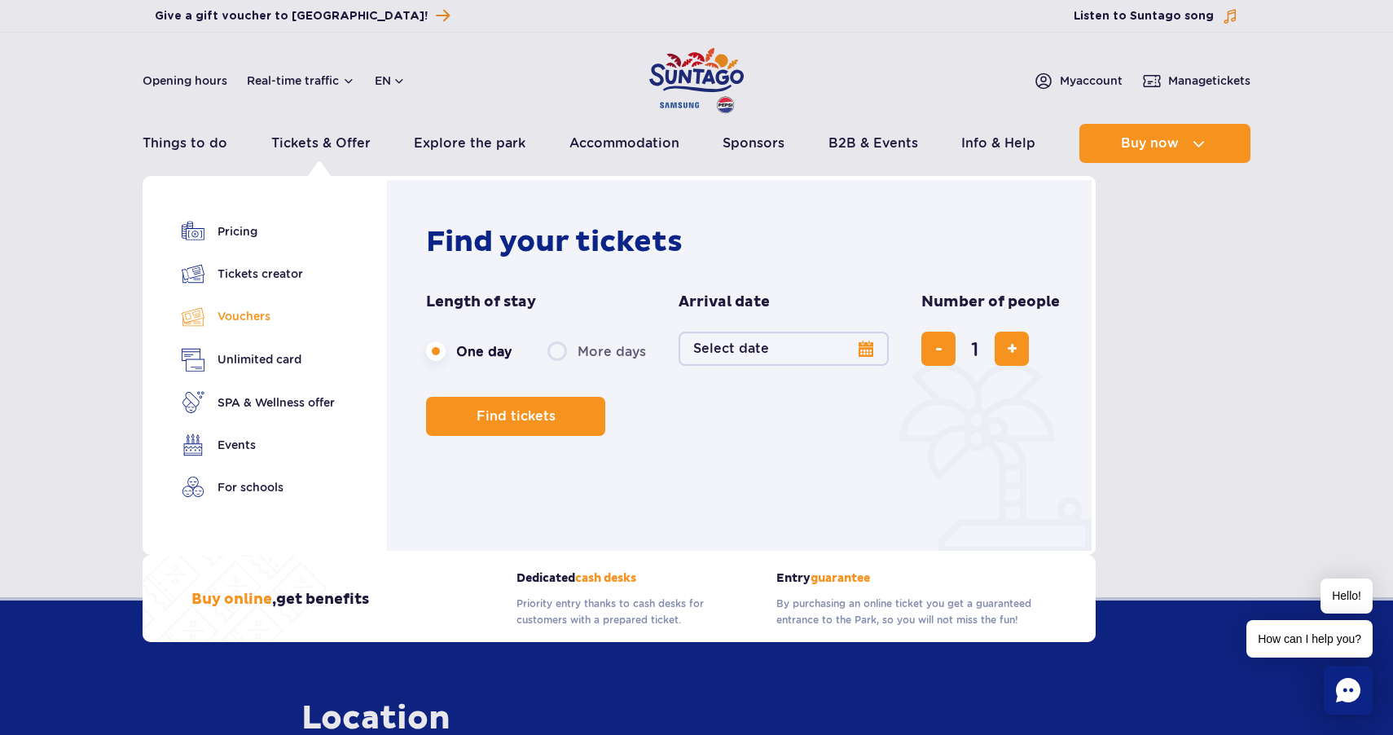
click at [247, 318] on link "Vouchers" at bounding box center [258, 317] width 153 height 24
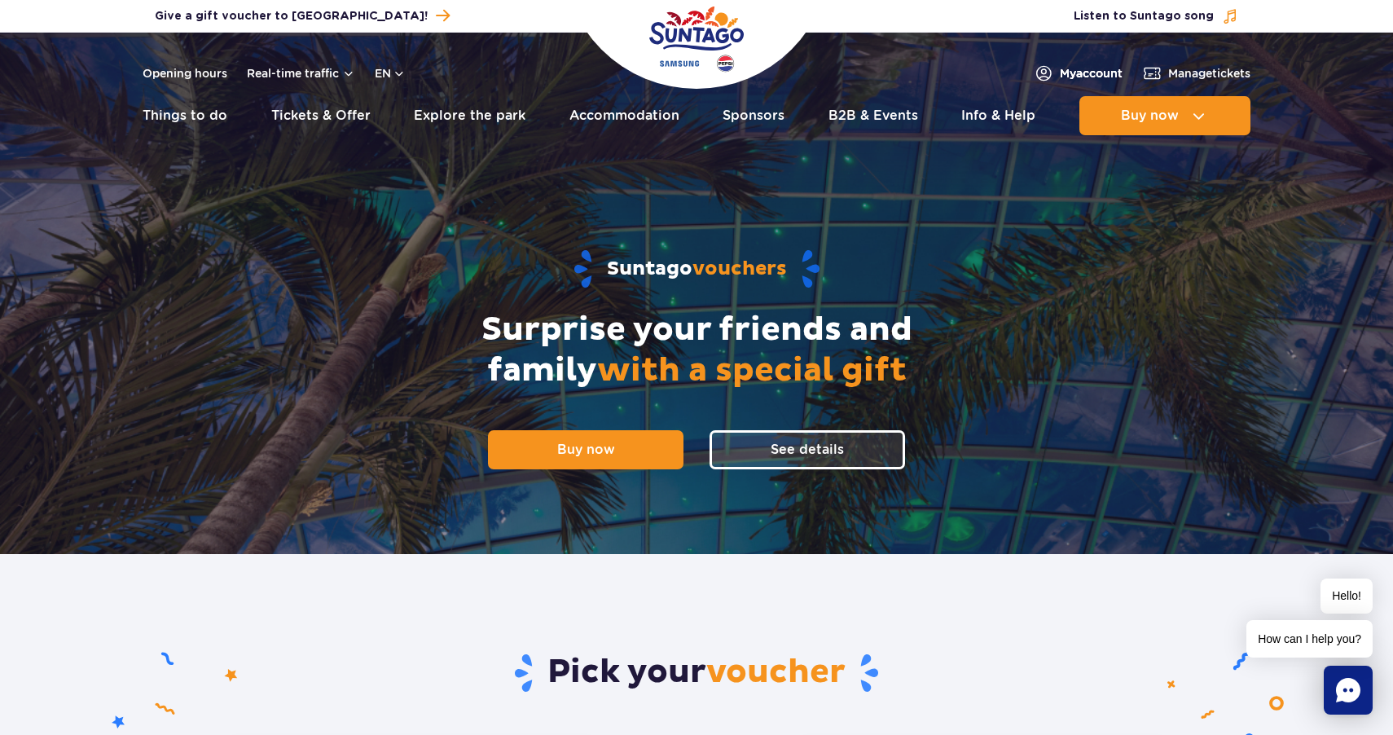
click at [1064, 76] on span "My account" at bounding box center [1091, 73] width 63 height 16
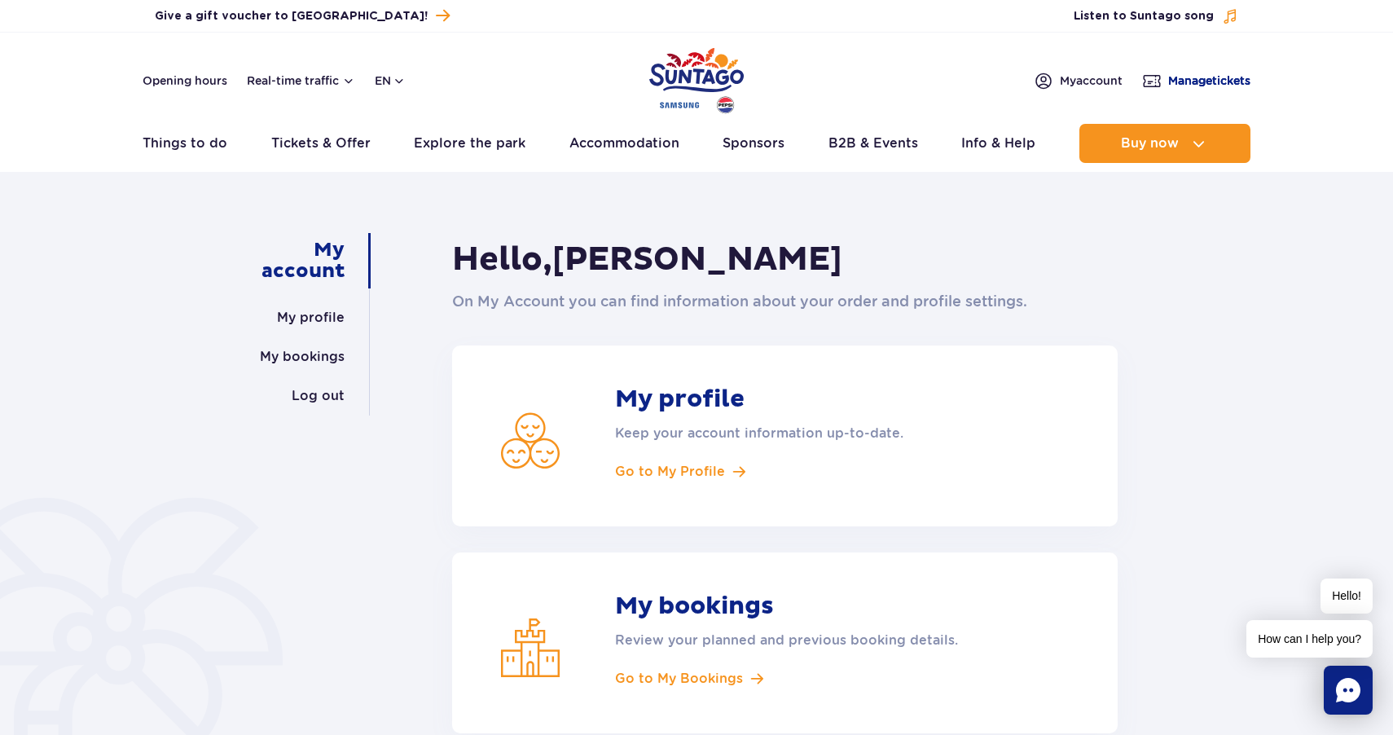
click at [1197, 76] on span "Manage tickets" at bounding box center [1209, 80] width 82 height 16
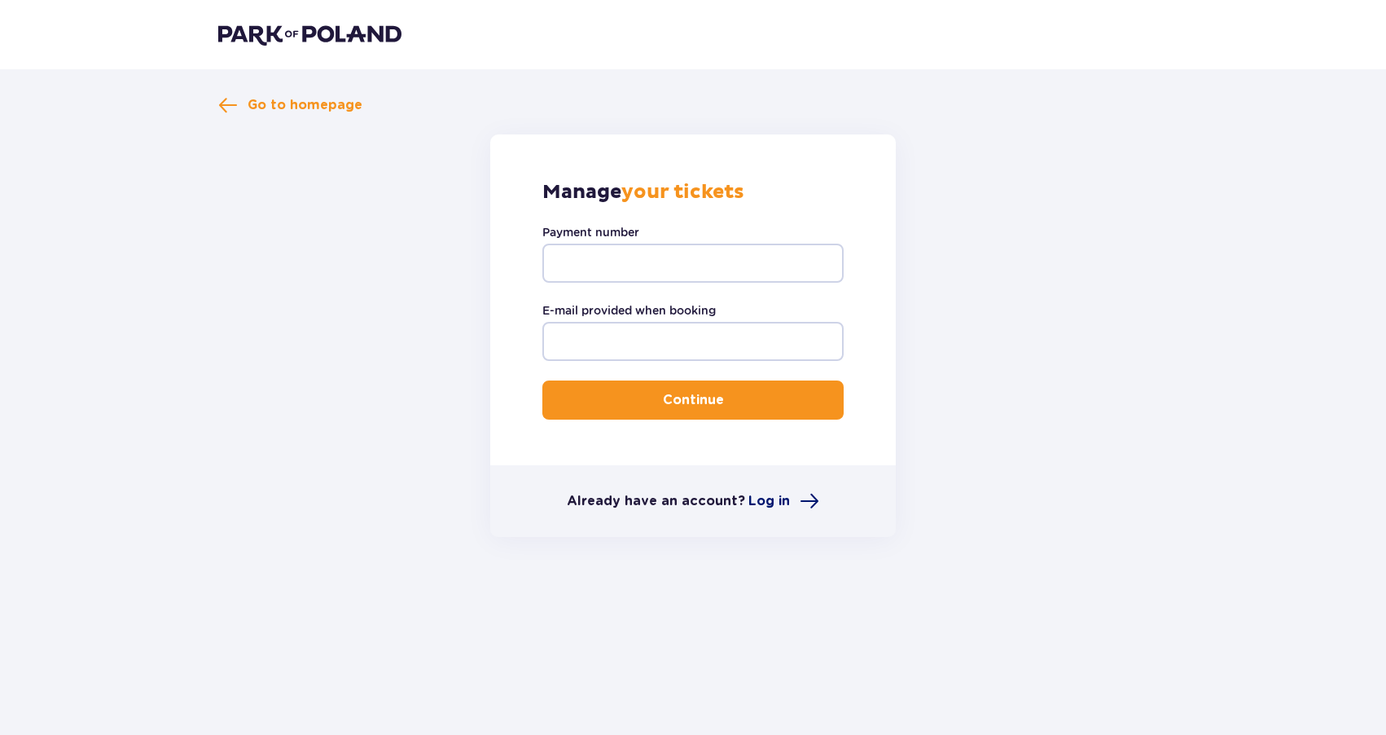
click at [776, 503] on span "Log in" at bounding box center [770, 501] width 42 height 18
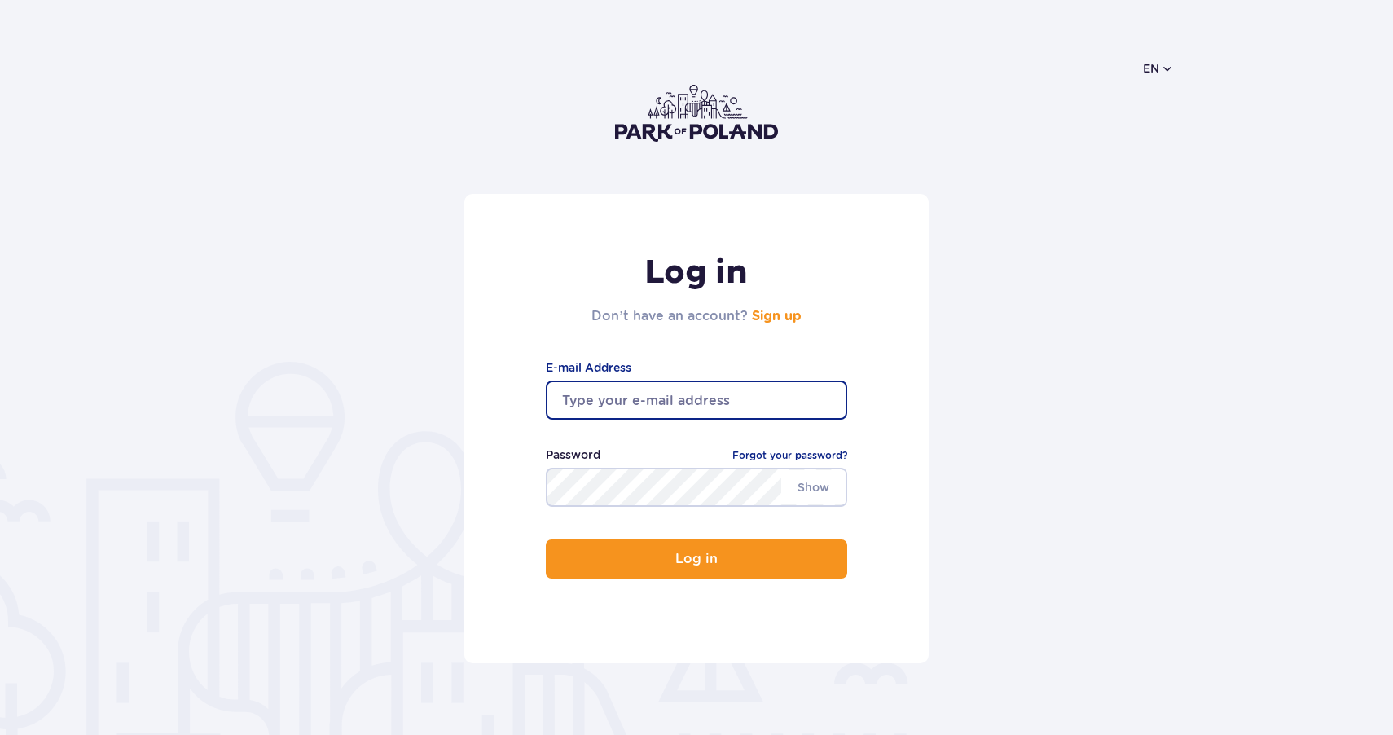
click at [683, 411] on input "email" at bounding box center [696, 399] width 301 height 39
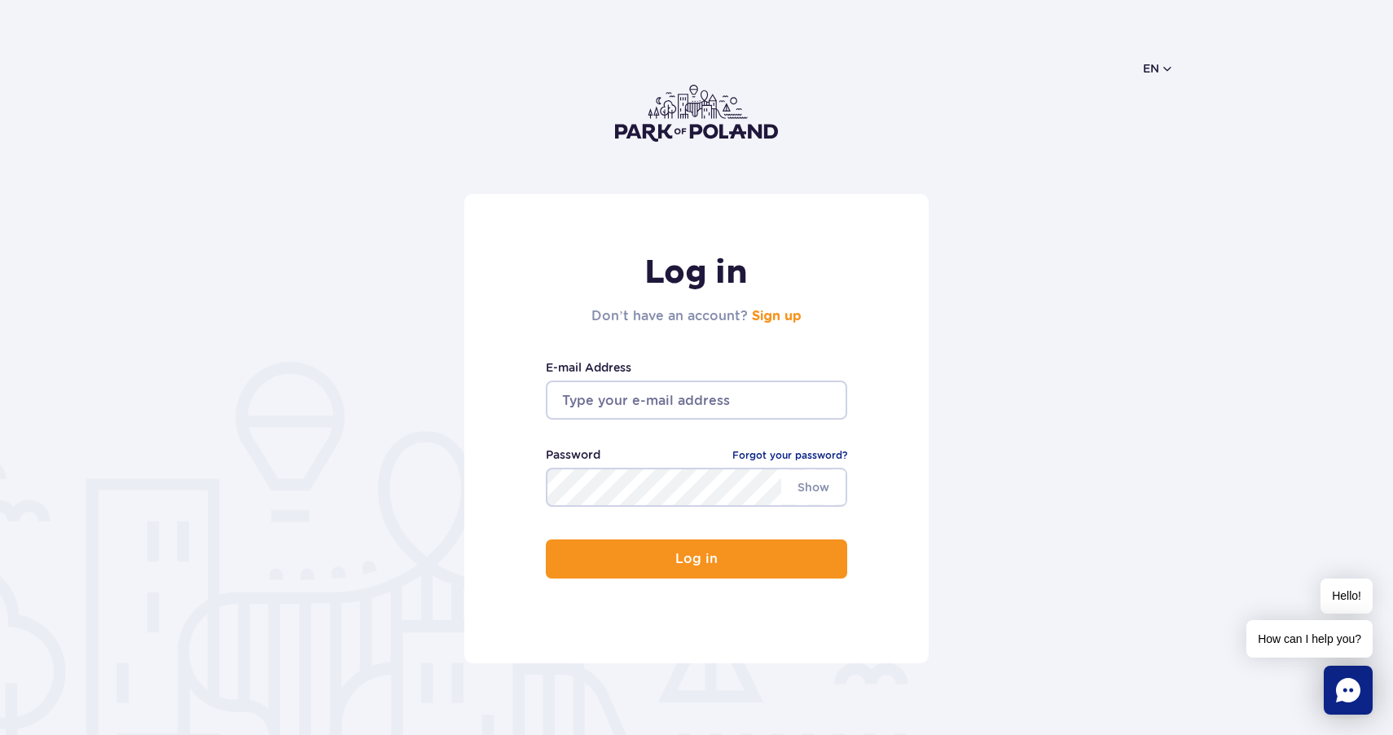
type input "[EMAIL_ADDRESS][DOMAIN_NAME]"
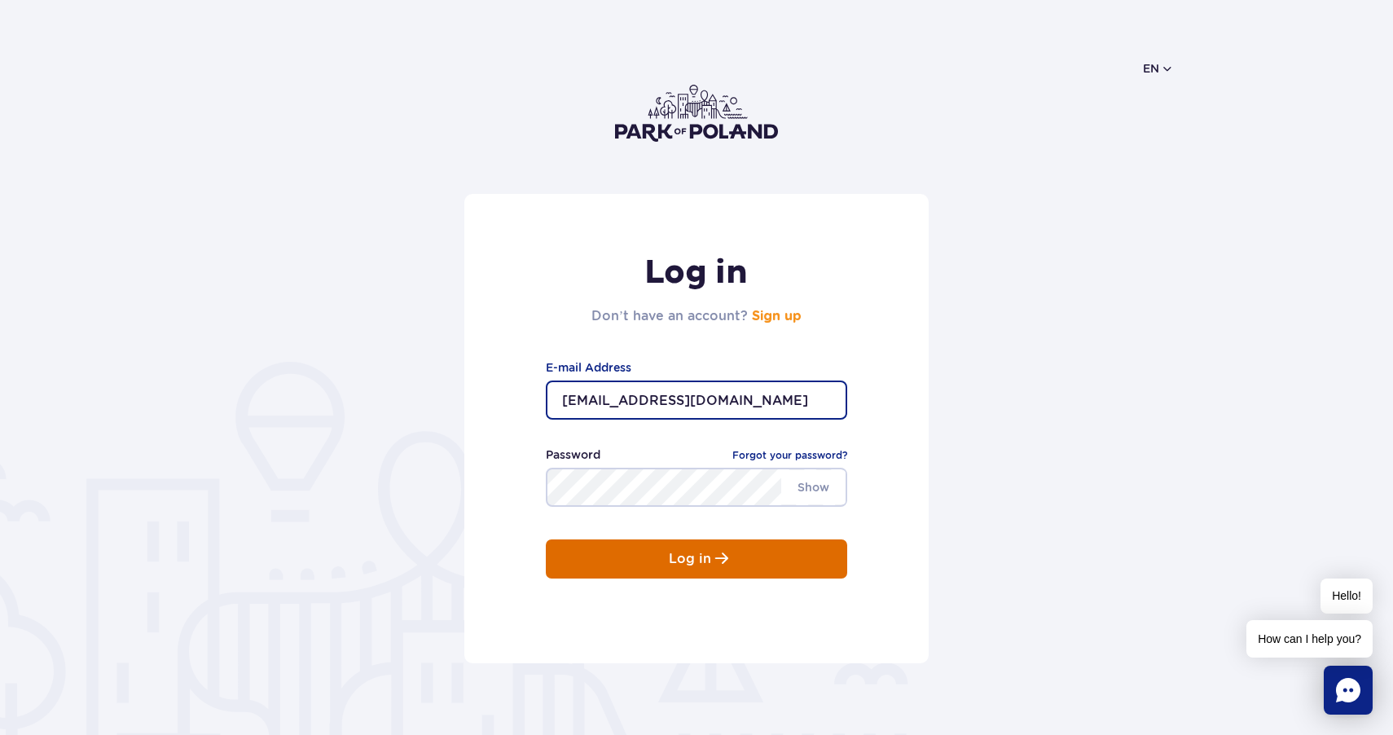
click at [725, 567] on button "Log in" at bounding box center [696, 558] width 301 height 39
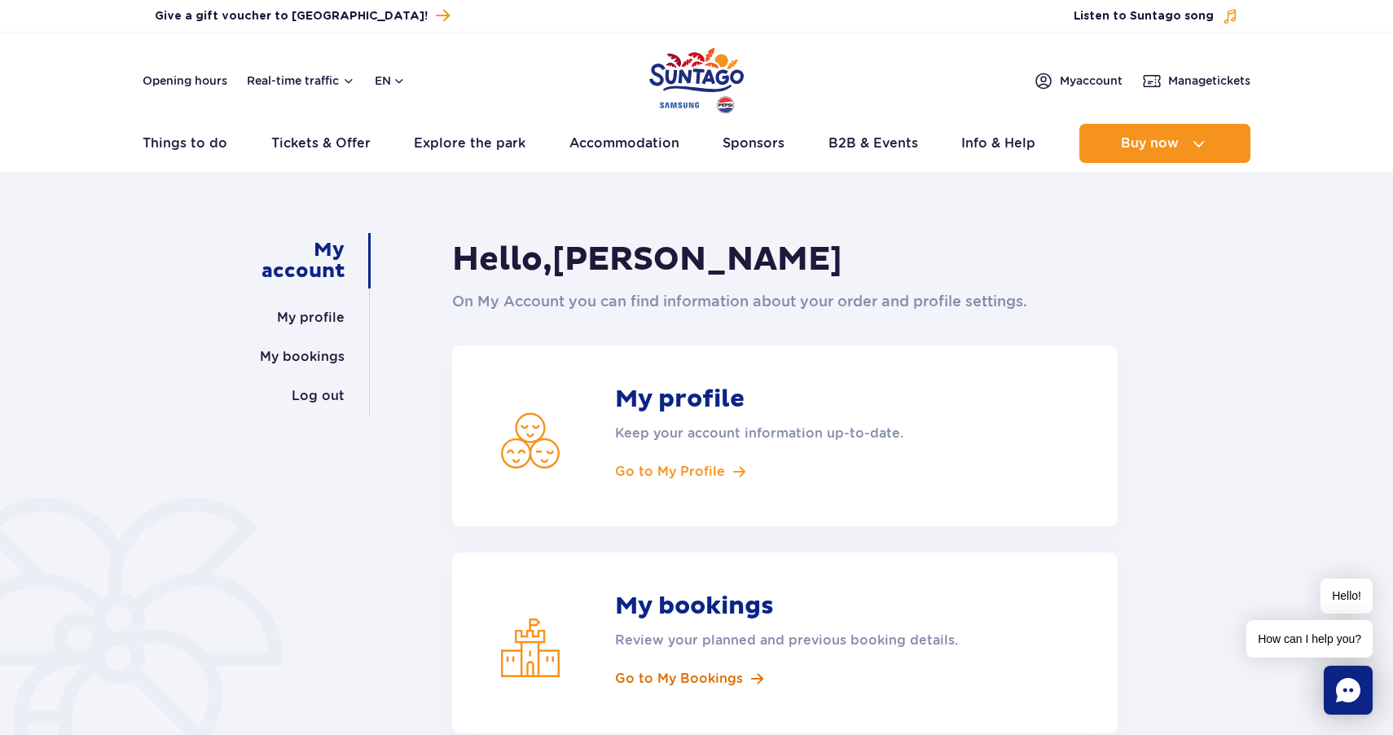
click at [679, 675] on span "Go to My Bookings" at bounding box center [679, 679] width 128 height 18
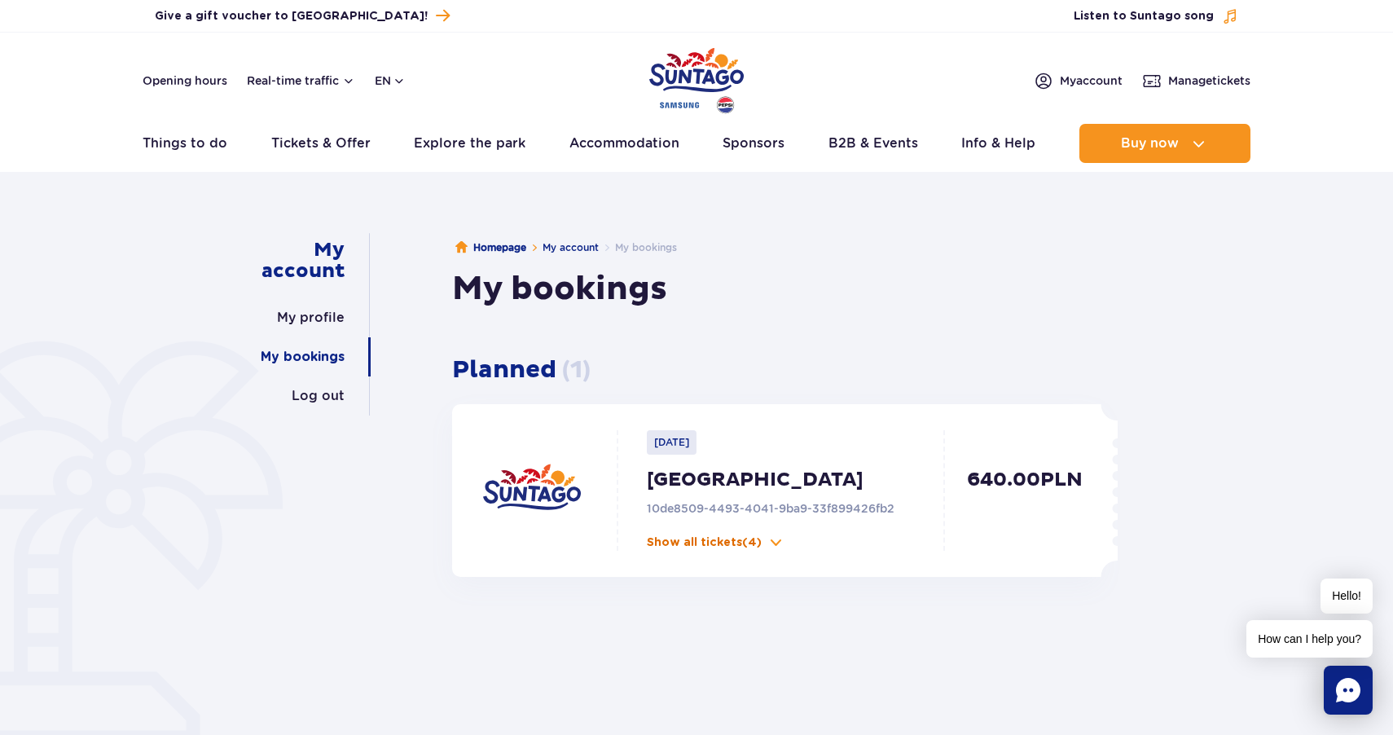
click at [760, 546] on p "Show all tickets (4)" at bounding box center [704, 542] width 115 height 16
